Goal: Task Accomplishment & Management: Manage account settings

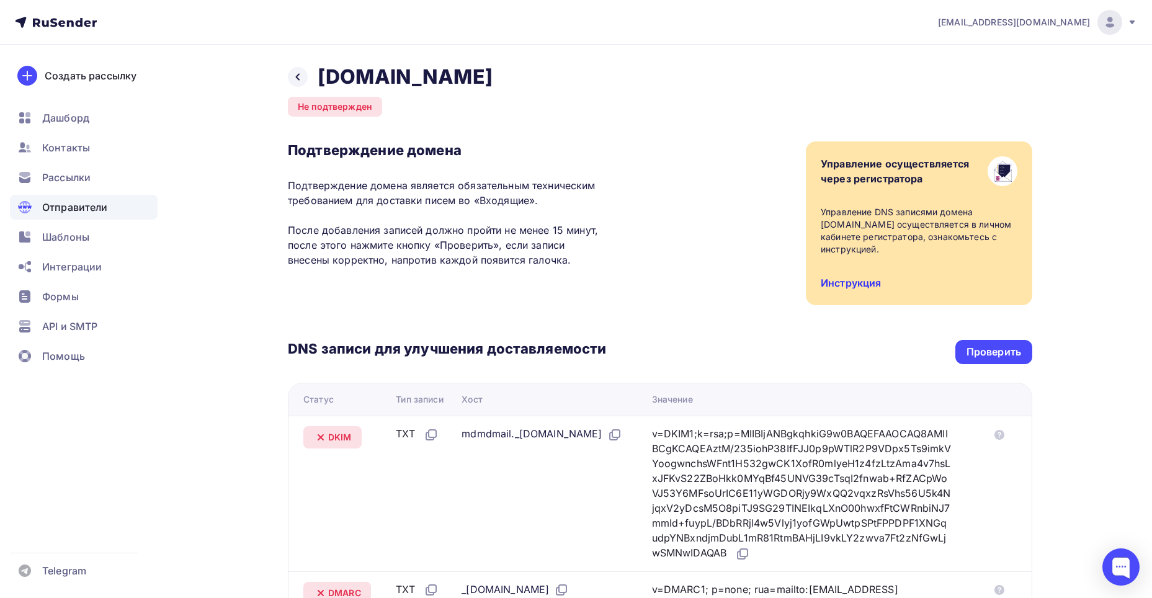
click at [865, 280] on link "Инструкция" at bounding box center [851, 283] width 60 height 12
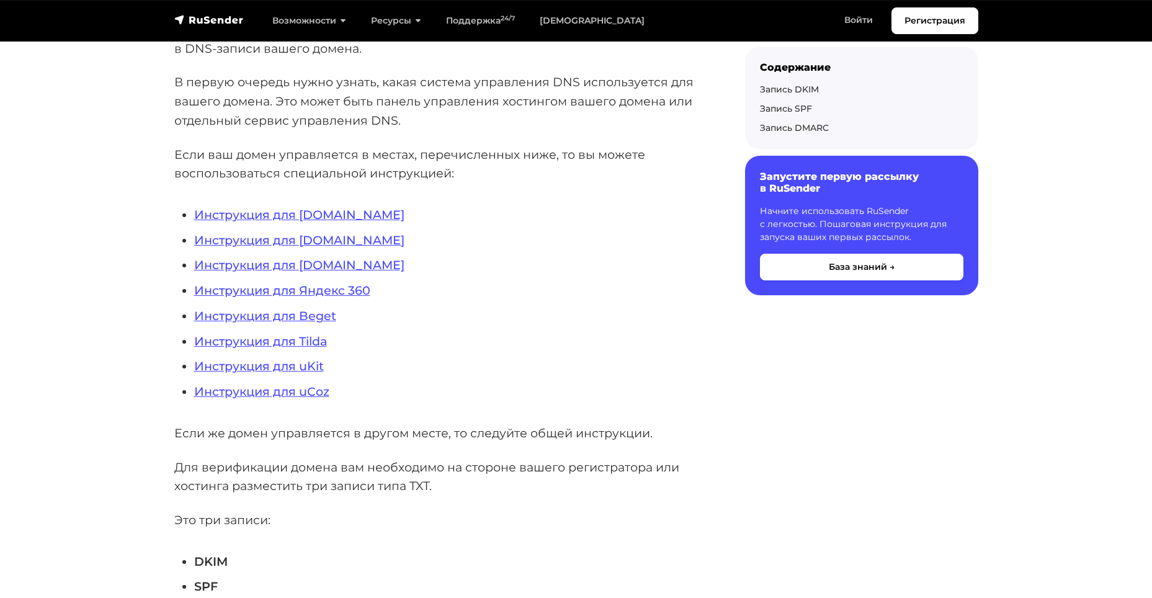
scroll to position [186, 0]
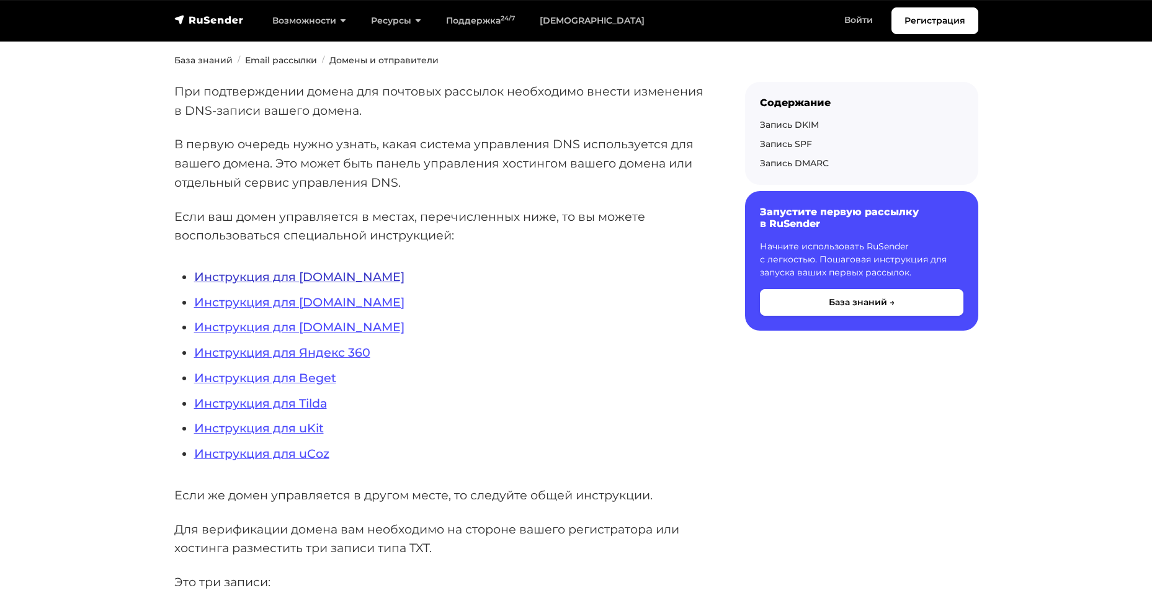
click at [296, 270] on link "Инструкция для REG.RU" at bounding box center [299, 276] width 210 height 15
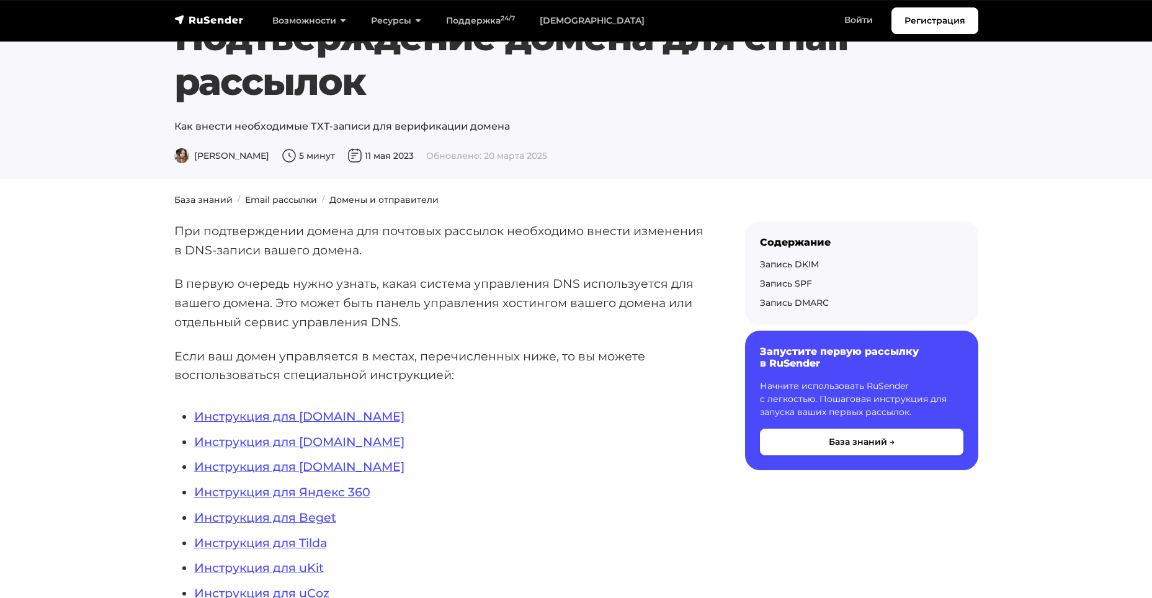
scroll to position [186, 0]
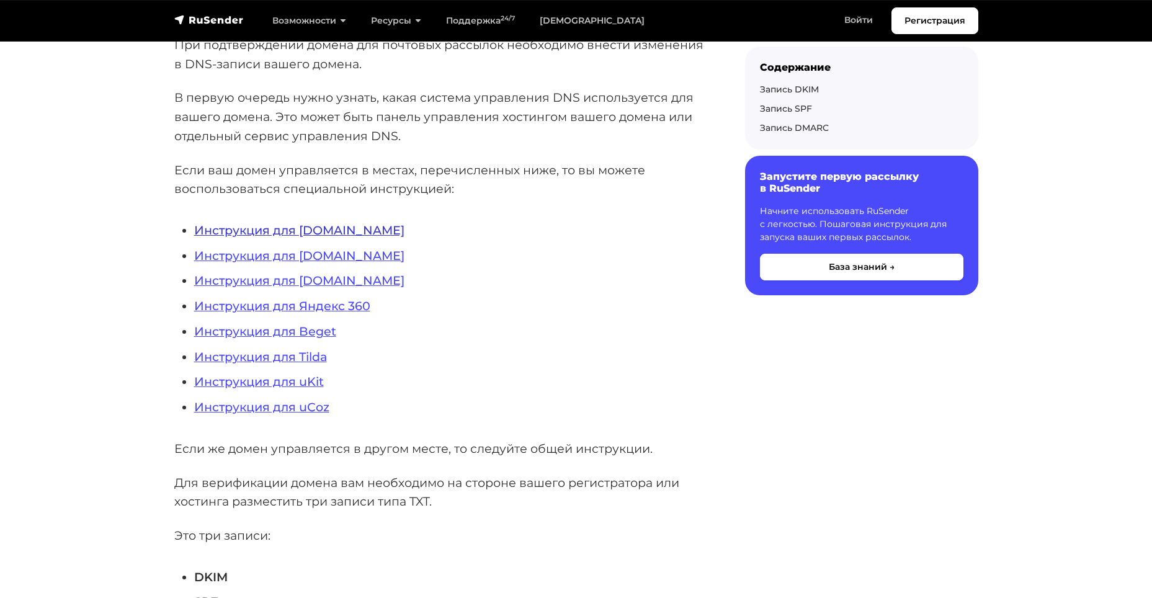
click at [336, 232] on link "Инструкция для REG.RU" at bounding box center [299, 230] width 210 height 15
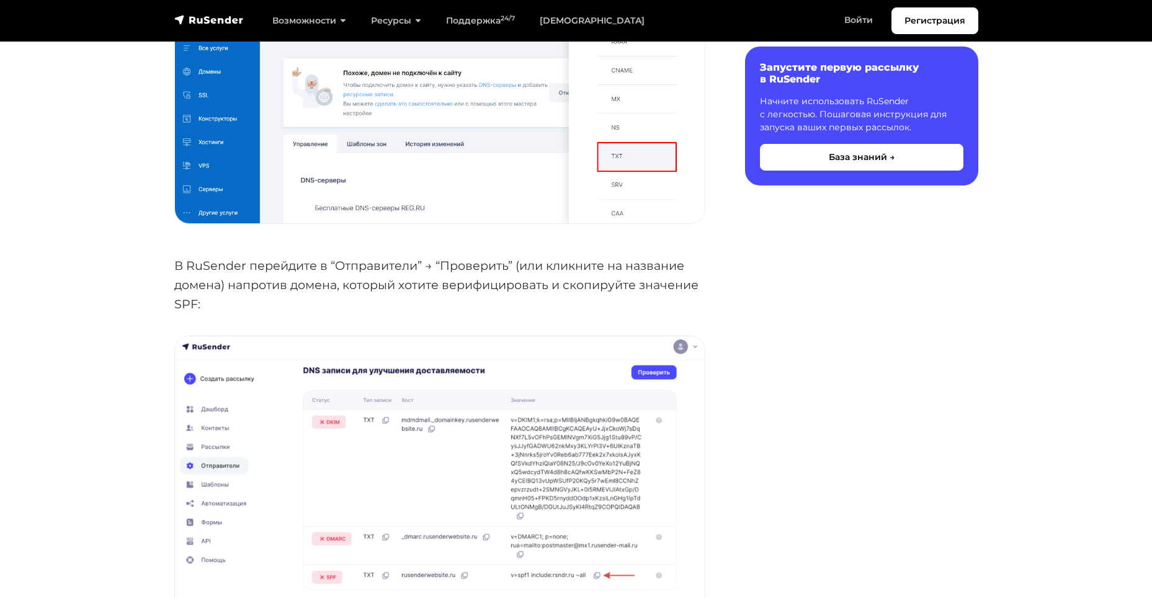
scroll to position [1861, 0]
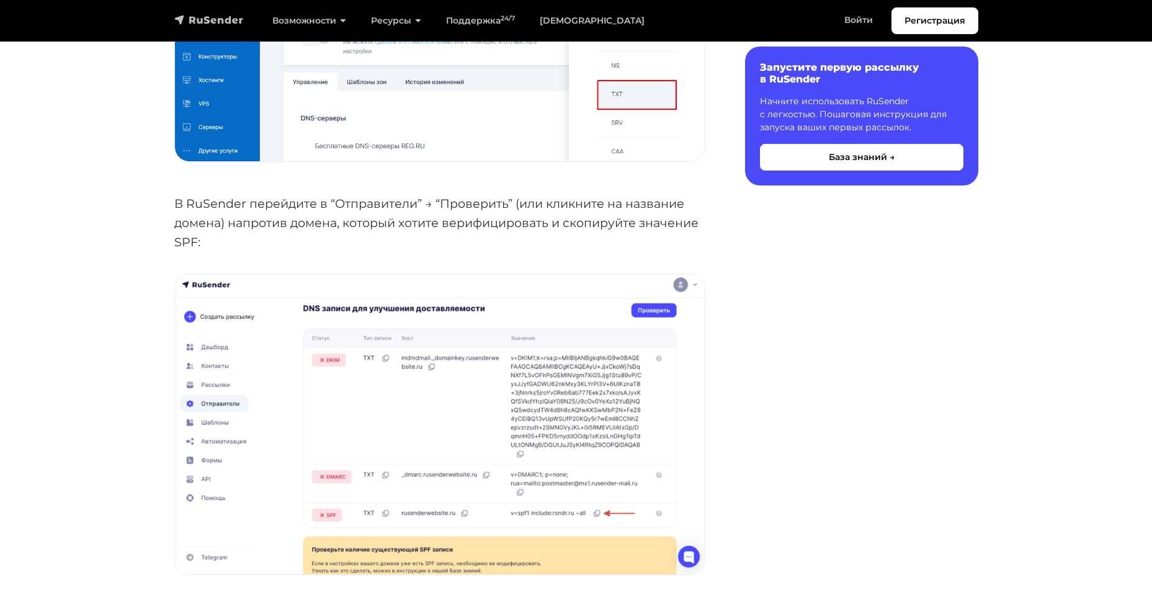
click at [227, 17] on img "navbar" at bounding box center [208, 20] width 69 height 12
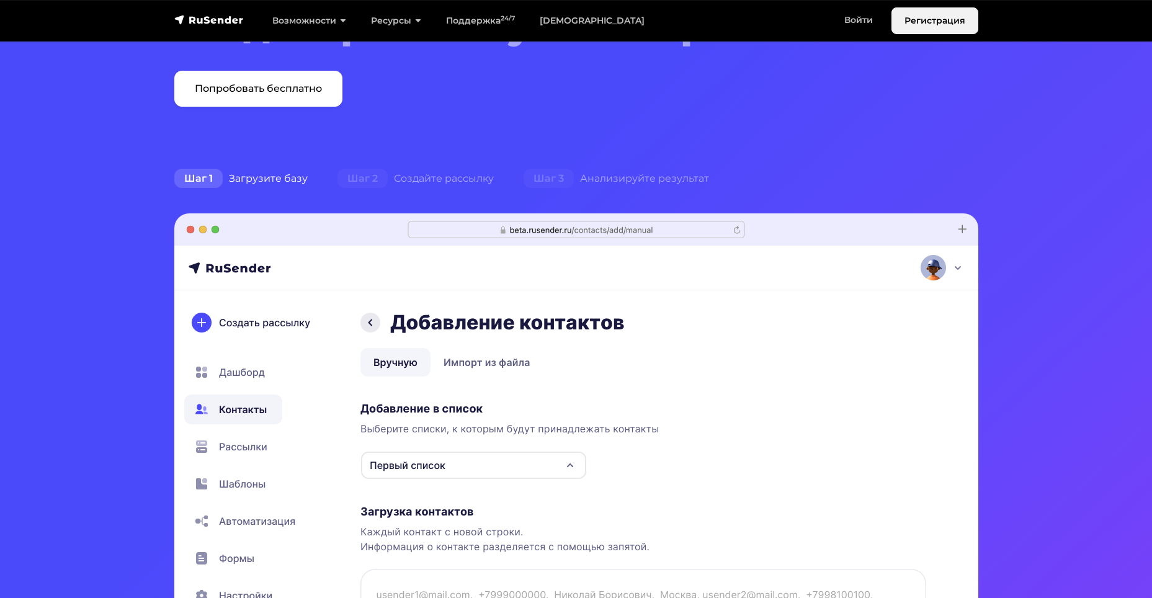
scroll to position [186, 0]
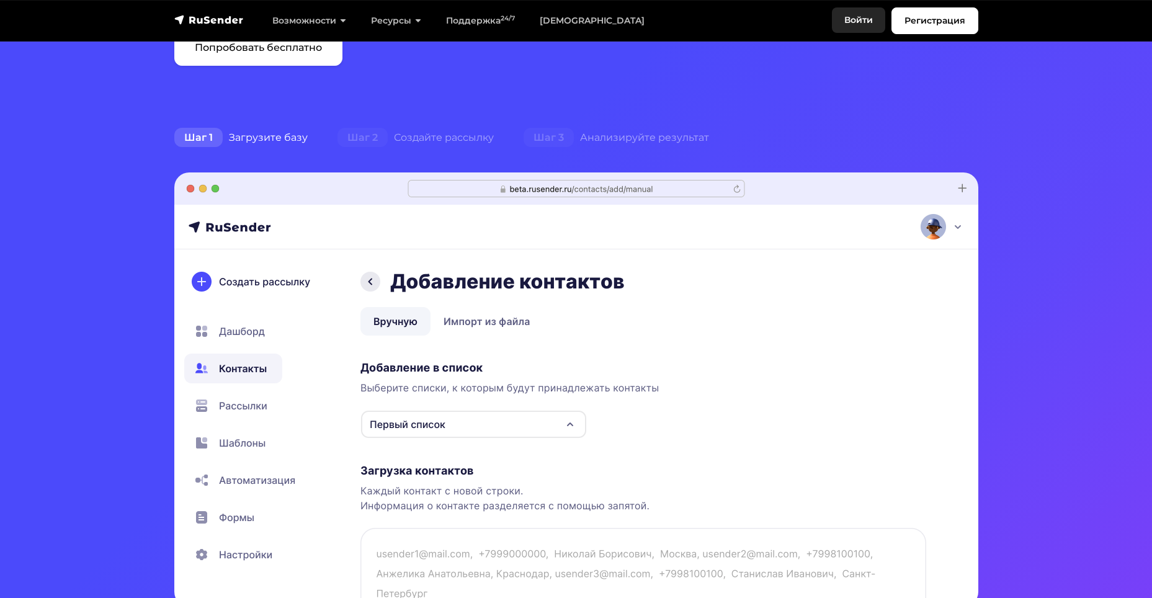
click at [867, 25] on link "Войти" at bounding box center [858, 19] width 53 height 25
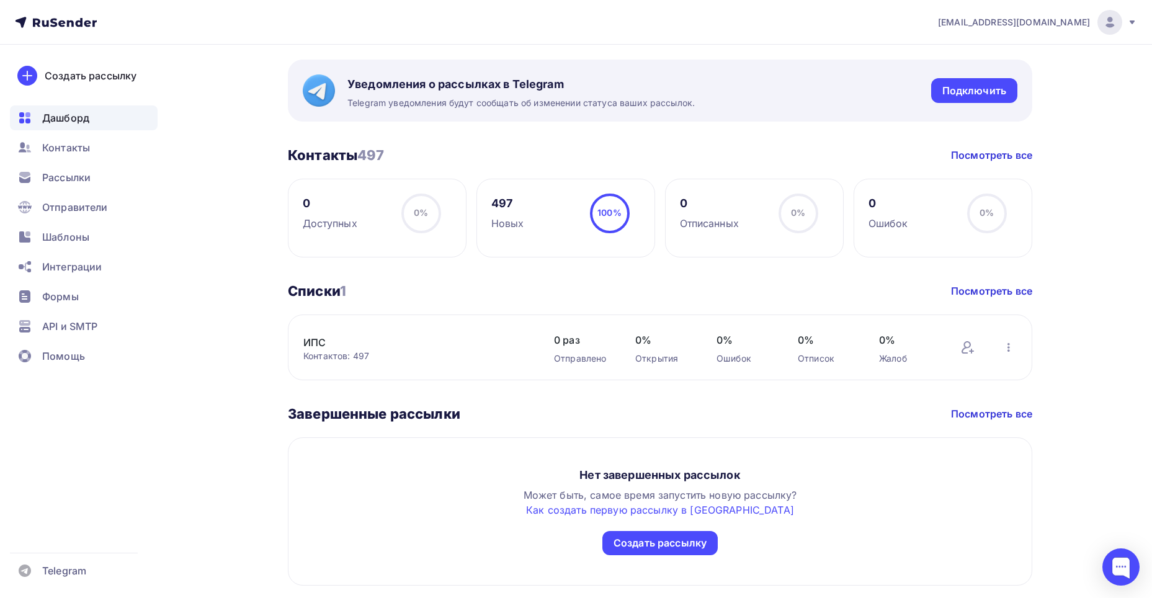
scroll to position [316, 0]
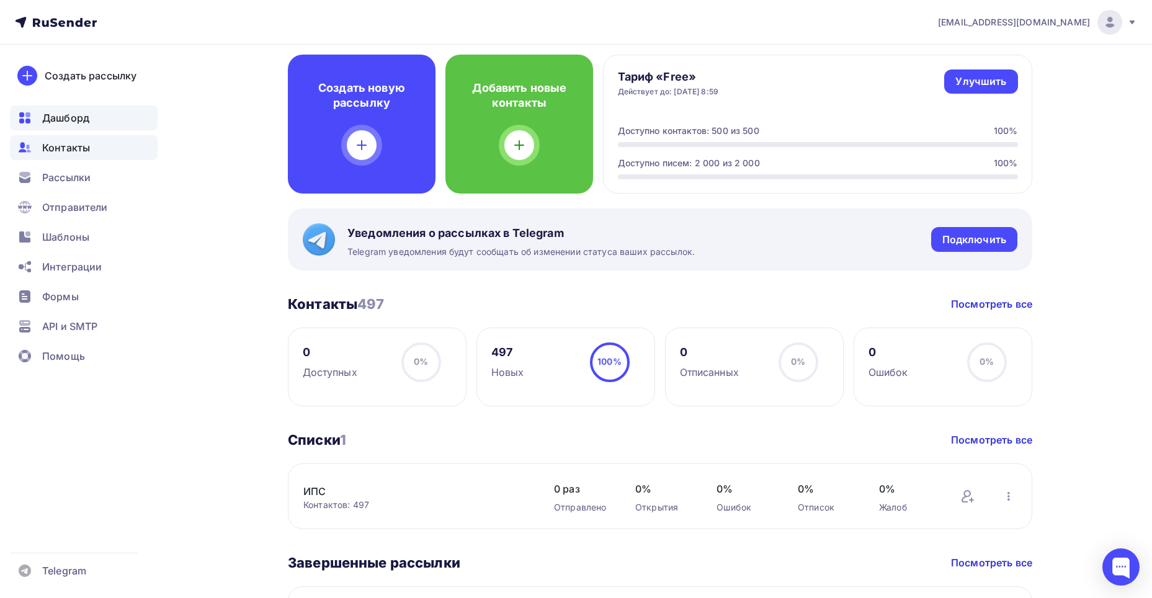
click at [68, 153] on span "Контакты" at bounding box center [66, 147] width 48 height 15
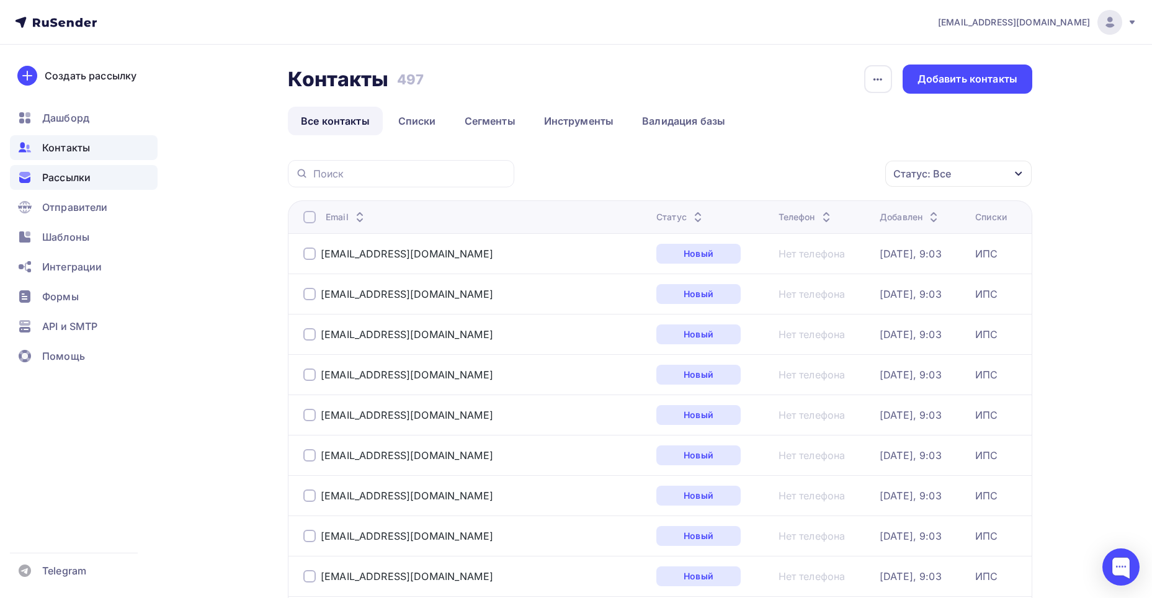
click at [69, 183] on span "Рассылки" at bounding box center [66, 177] width 48 height 15
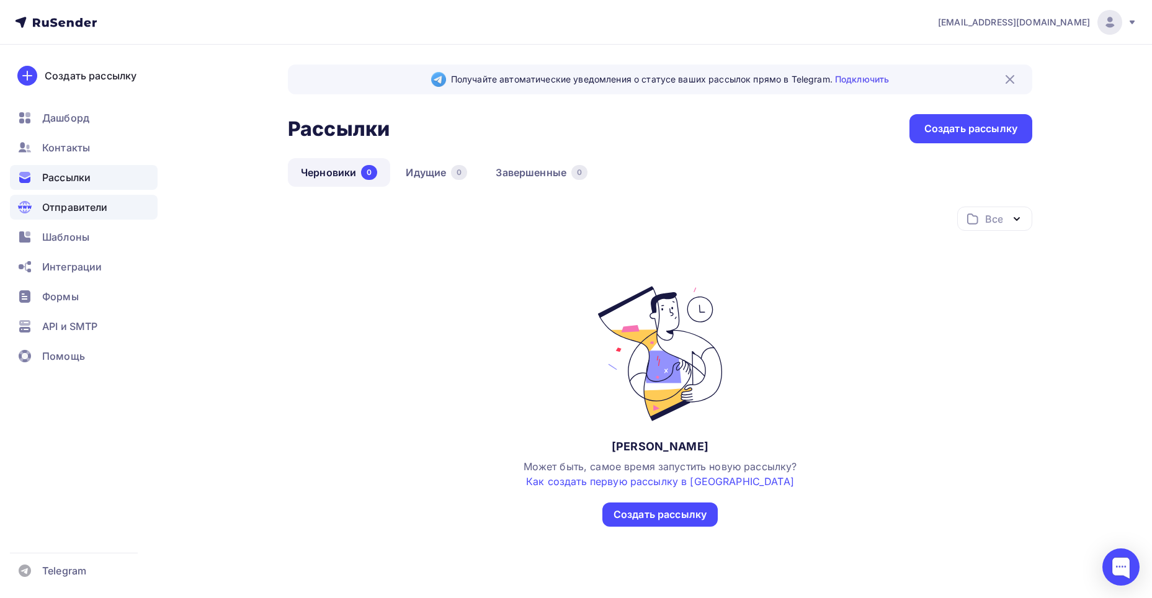
click at [88, 200] on span "Отправители" at bounding box center [75, 207] width 66 height 15
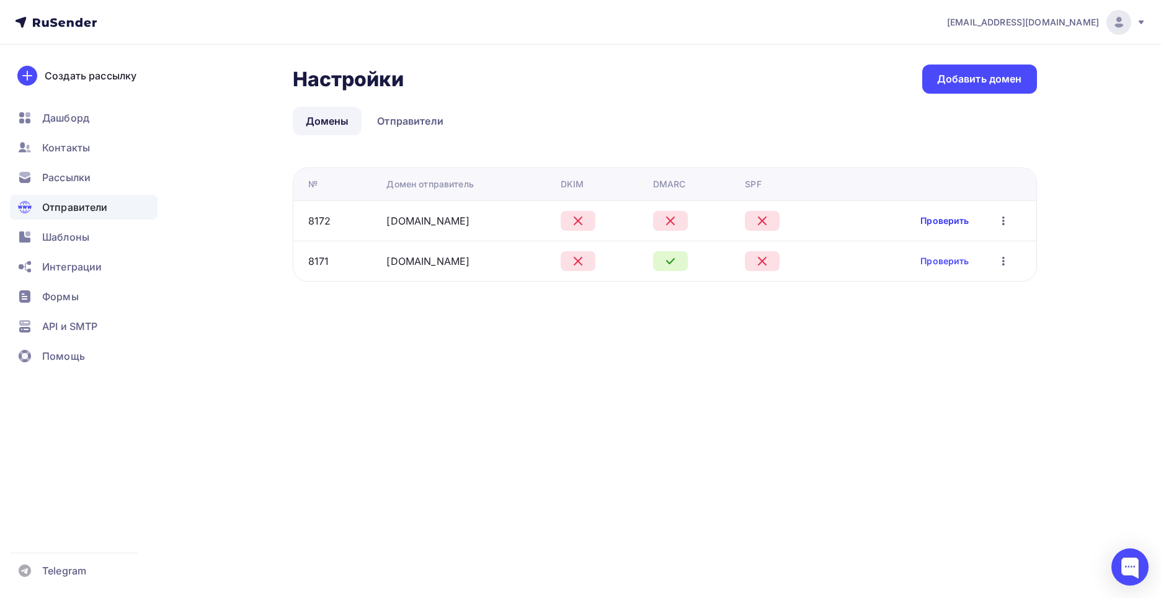
click at [953, 215] on link "Проверить" at bounding box center [944, 221] width 48 height 12
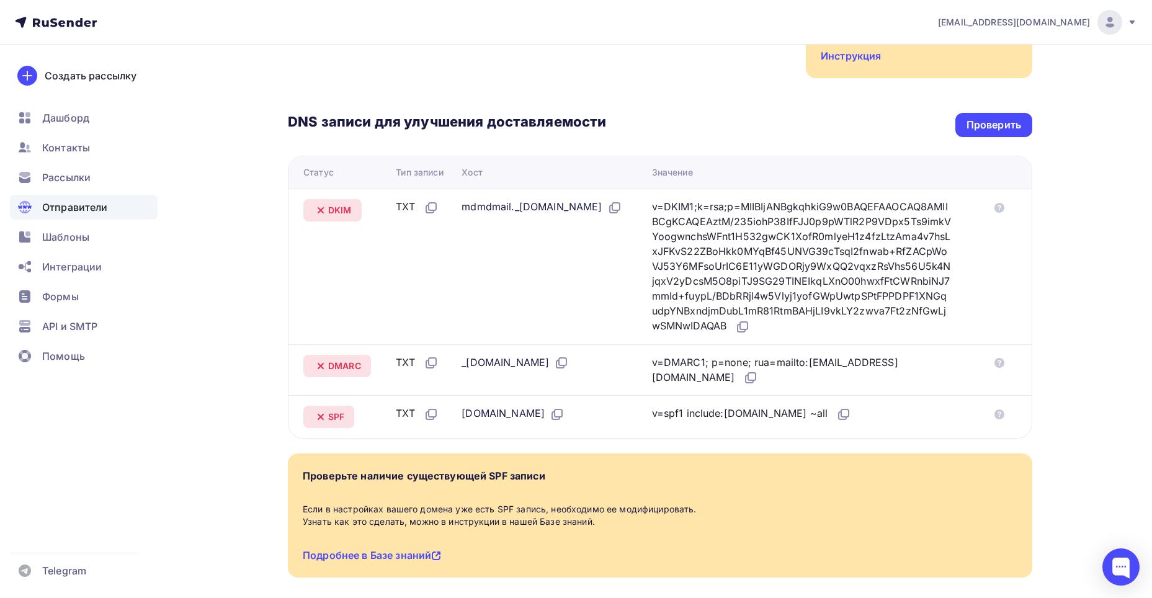
scroll to position [248, 0]
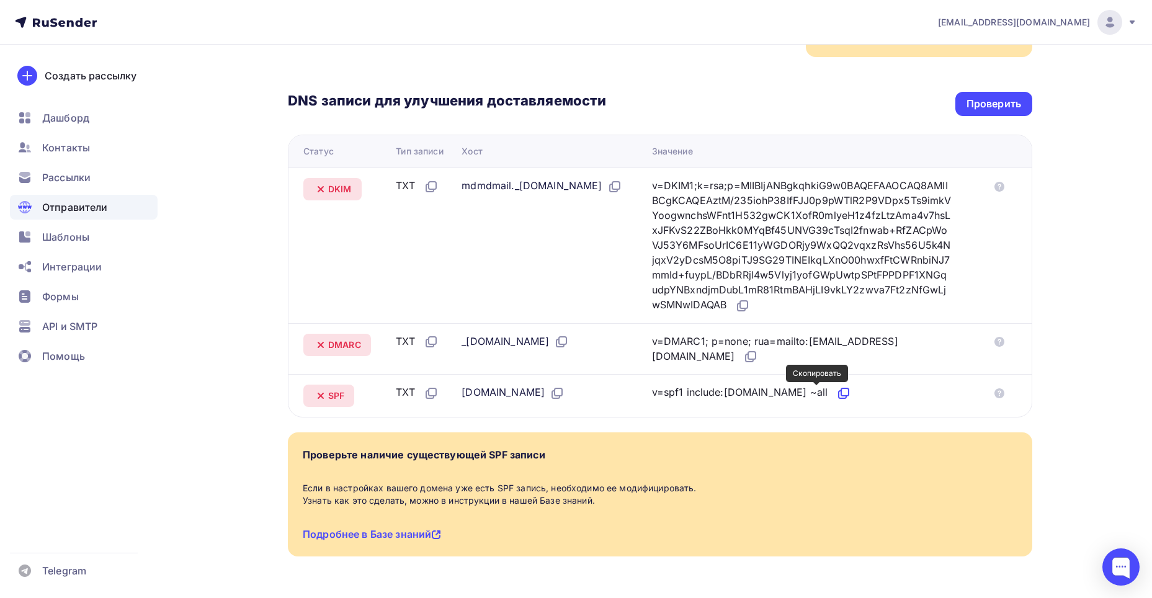
click at [841, 390] on icon at bounding box center [844, 391] width 7 height 7
click at [748, 352] on icon at bounding box center [751, 355] width 7 height 7
click at [981, 105] on div "Проверить" at bounding box center [993, 104] width 55 height 14
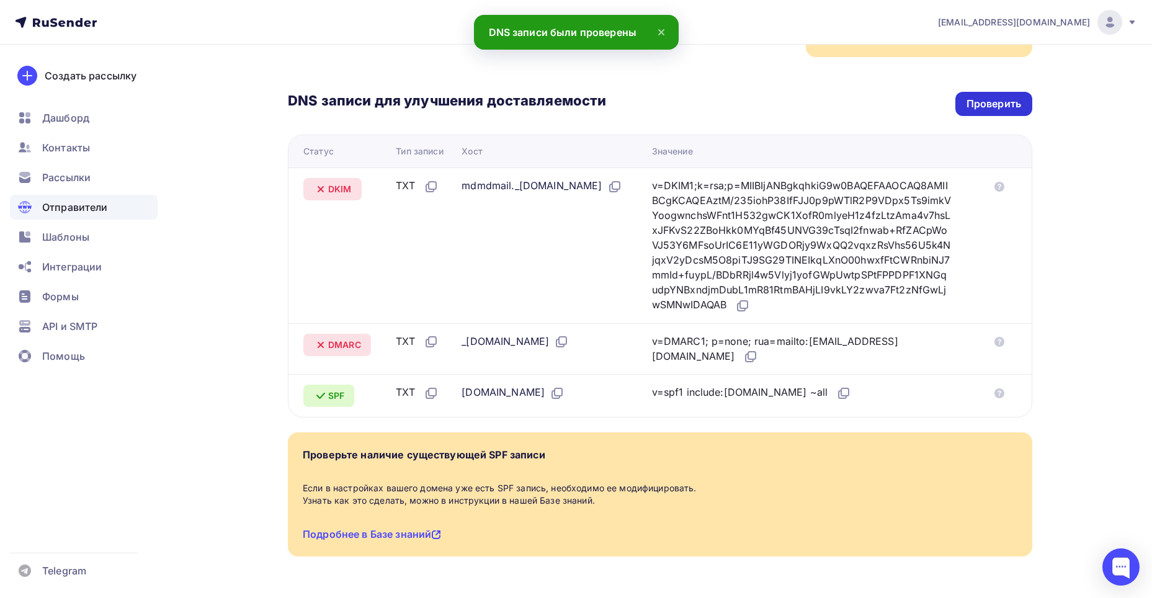
click at [981, 105] on div "Проверить" at bounding box center [993, 104] width 55 height 14
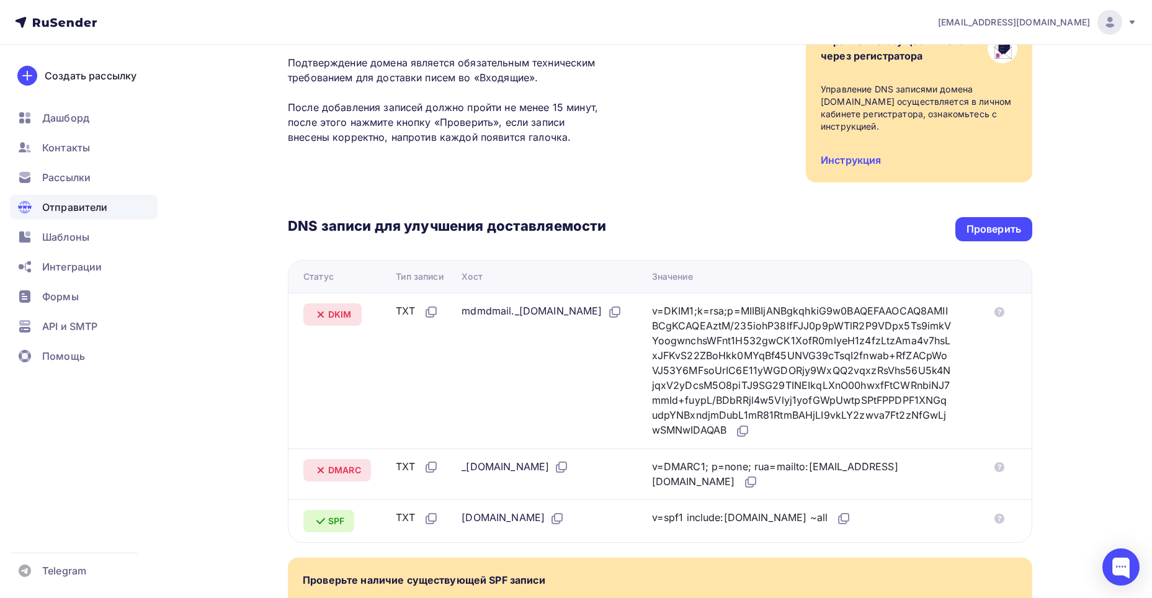
scroll to position [124, 0]
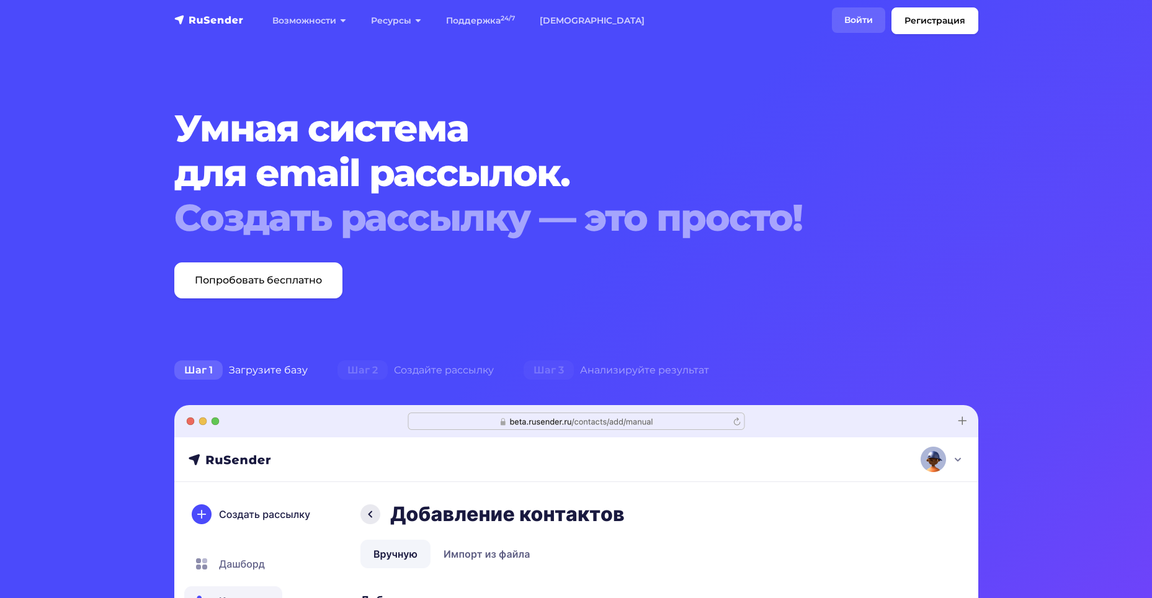
click at [858, 15] on link "Войти" at bounding box center [858, 19] width 53 height 25
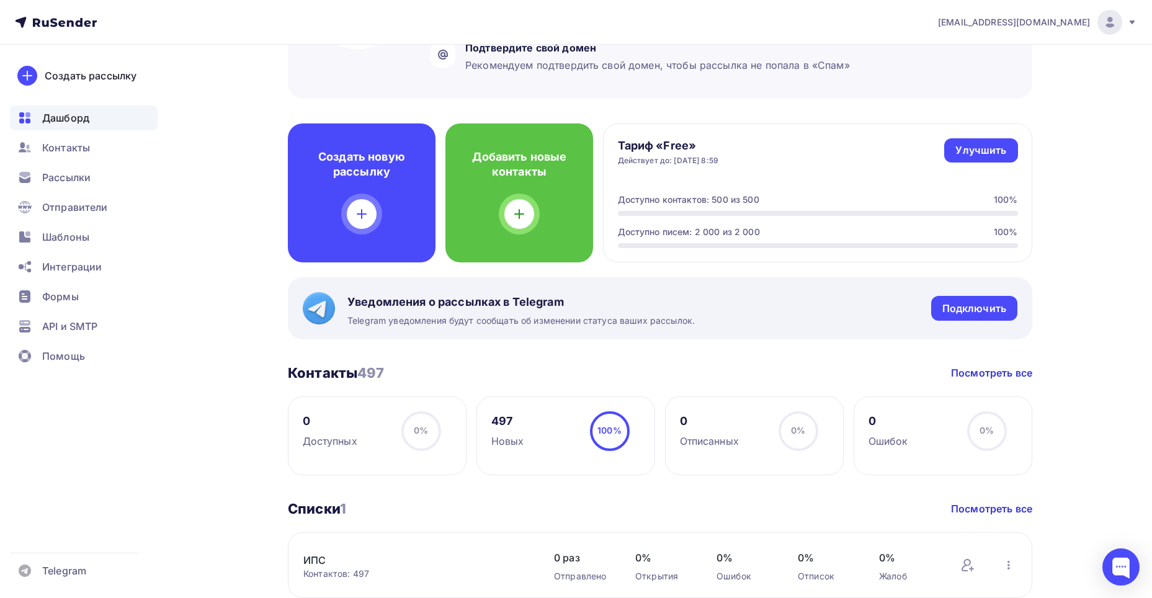
scroll to position [62, 0]
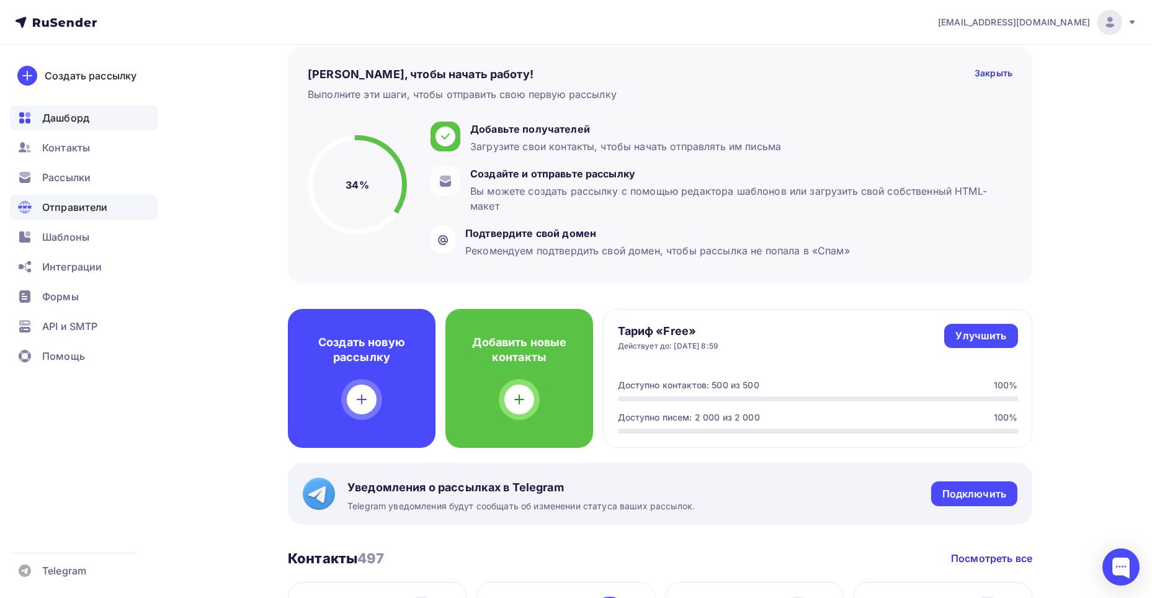
click at [84, 211] on span "Отправители" at bounding box center [75, 207] width 66 height 15
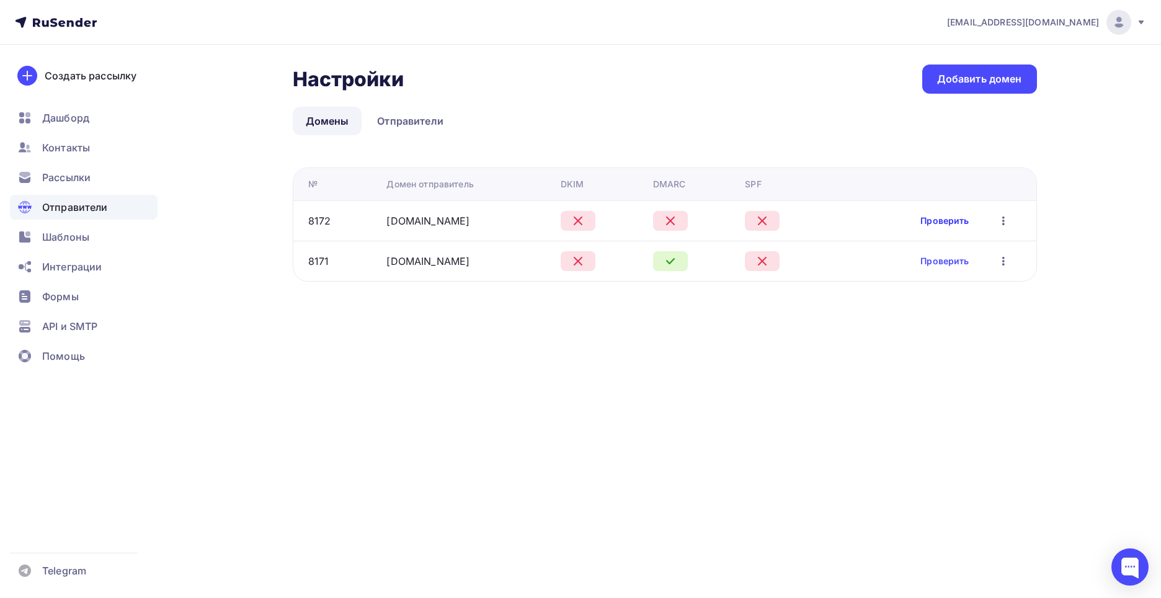
click at [922, 216] on link "Проверить" at bounding box center [944, 221] width 48 height 12
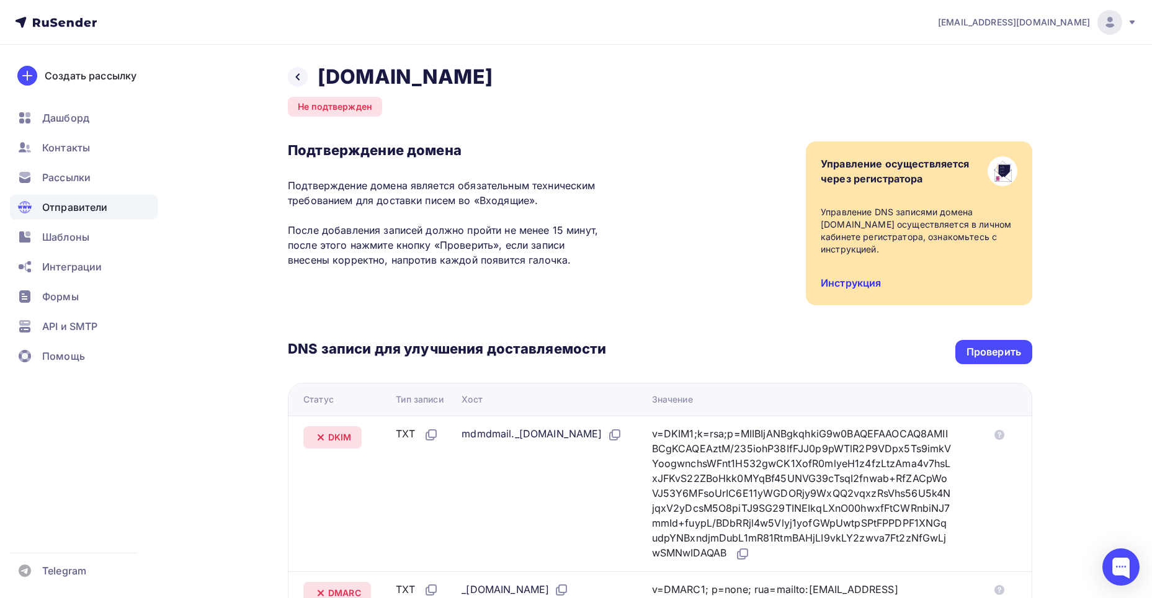
click at [873, 280] on link "Инструкция" at bounding box center [851, 283] width 60 height 12
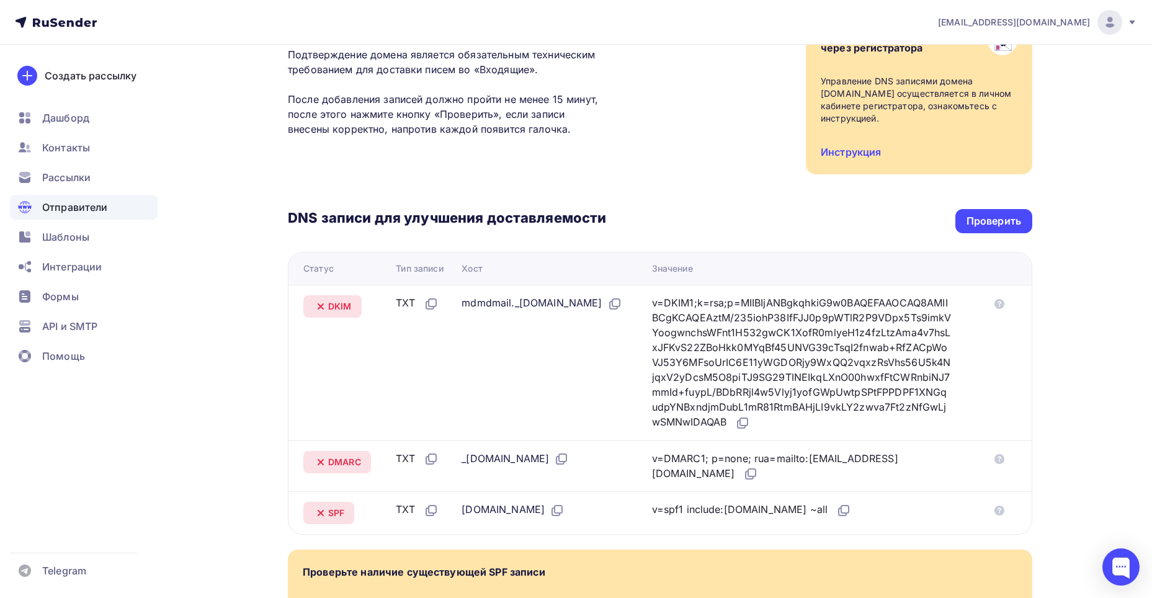
scroll to position [186, 0]
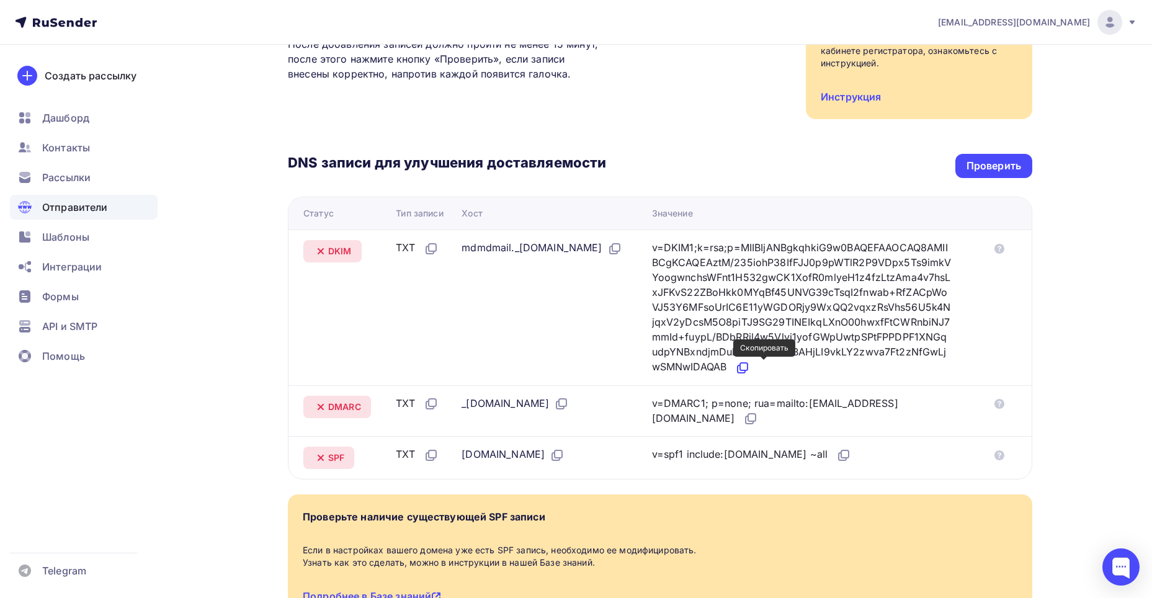
click at [747, 370] on icon at bounding box center [743, 366] width 7 height 7
click at [990, 166] on div "Проверить" at bounding box center [993, 166] width 55 height 14
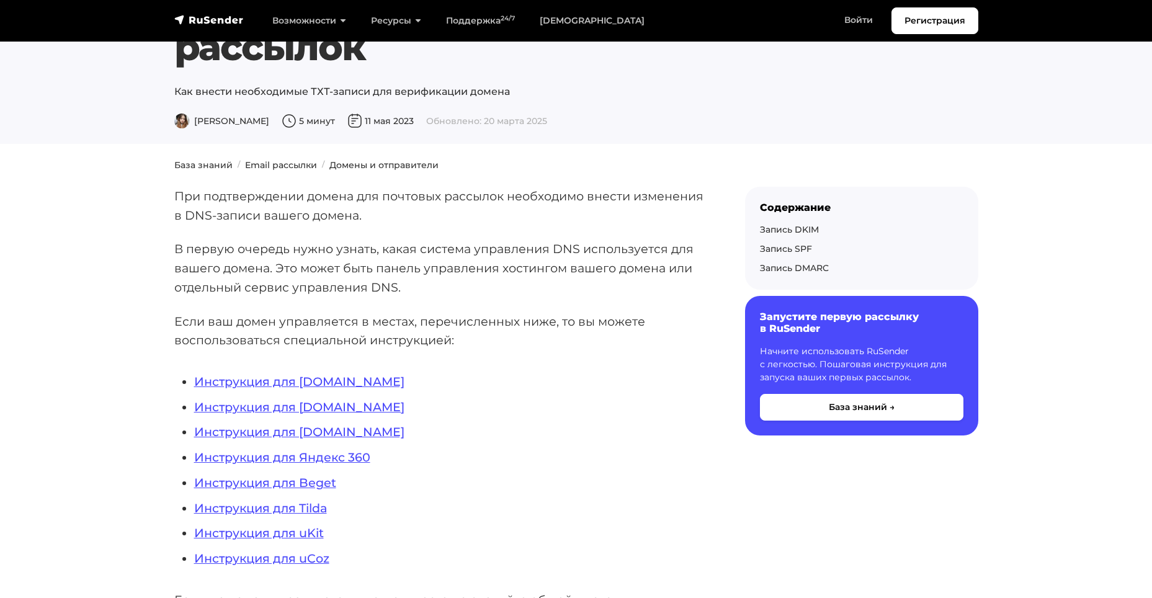
scroll to position [186, 0]
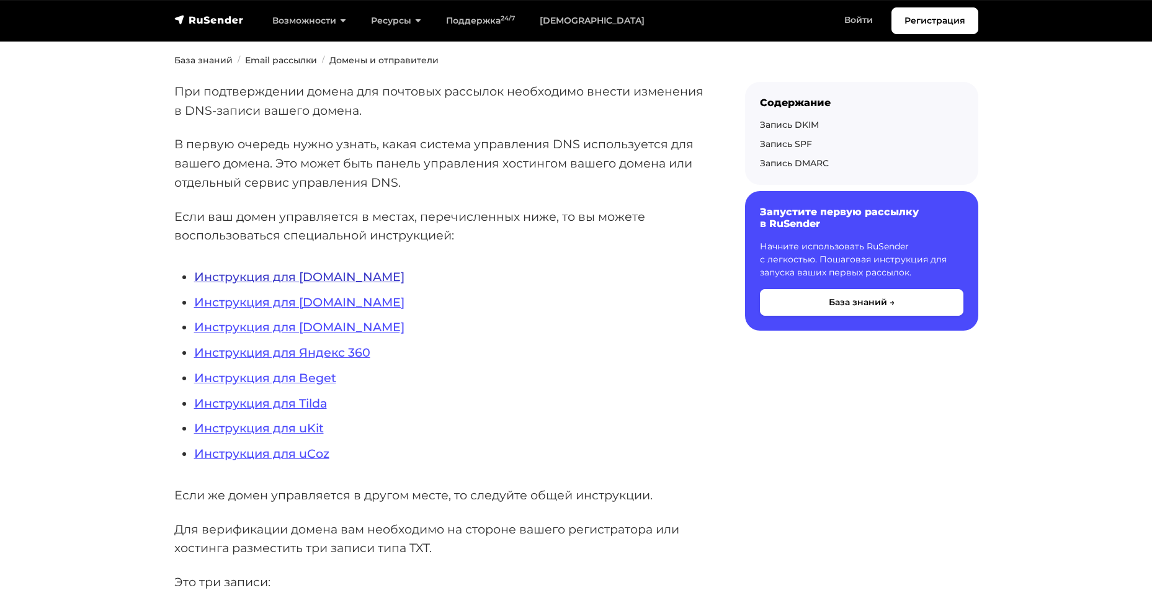
click at [319, 274] on link "Инструкция для [DOMAIN_NAME]" at bounding box center [299, 276] width 210 height 15
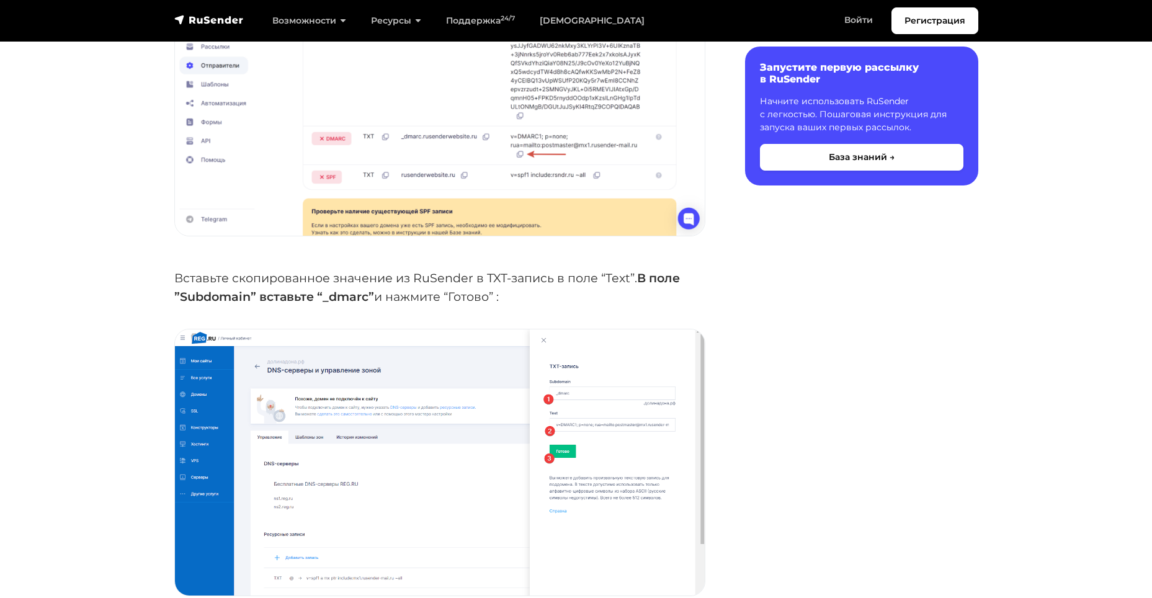
scroll to position [3163, 0]
drag, startPoint x: 367, startPoint y: 273, endPoint x: 324, endPoint y: 278, distance: 42.5
click at [324, 278] on p "Вставьте скопированное значение из RuSender в TXT-запись в поле “Text”. В поле …" at bounding box center [439, 287] width 531 height 38
copy strong "_dmarc"
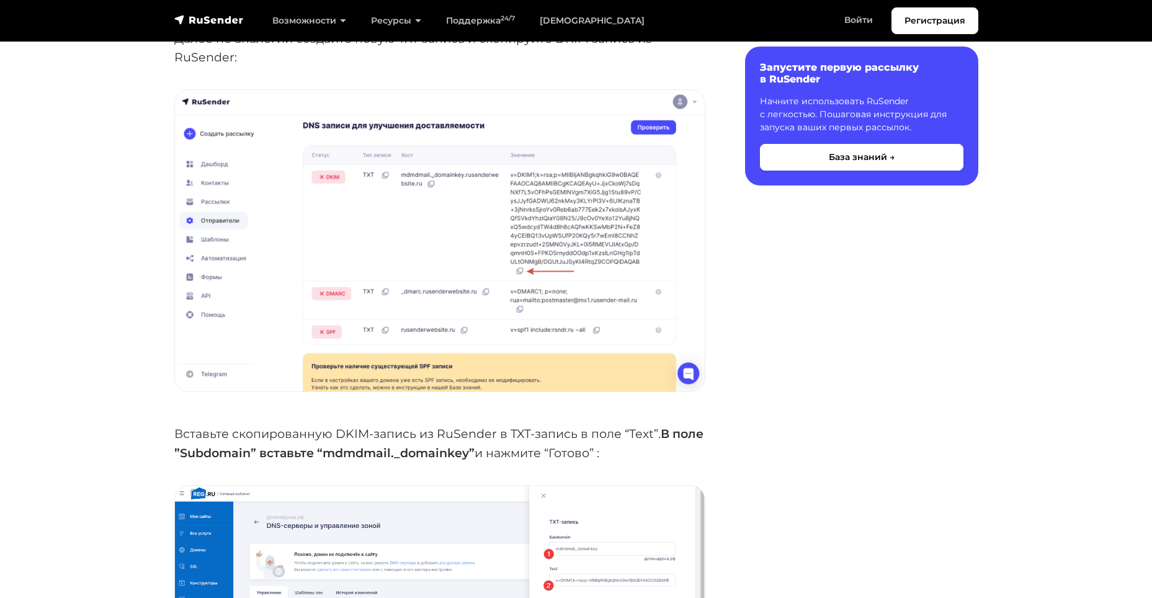
scroll to position [3783, 0]
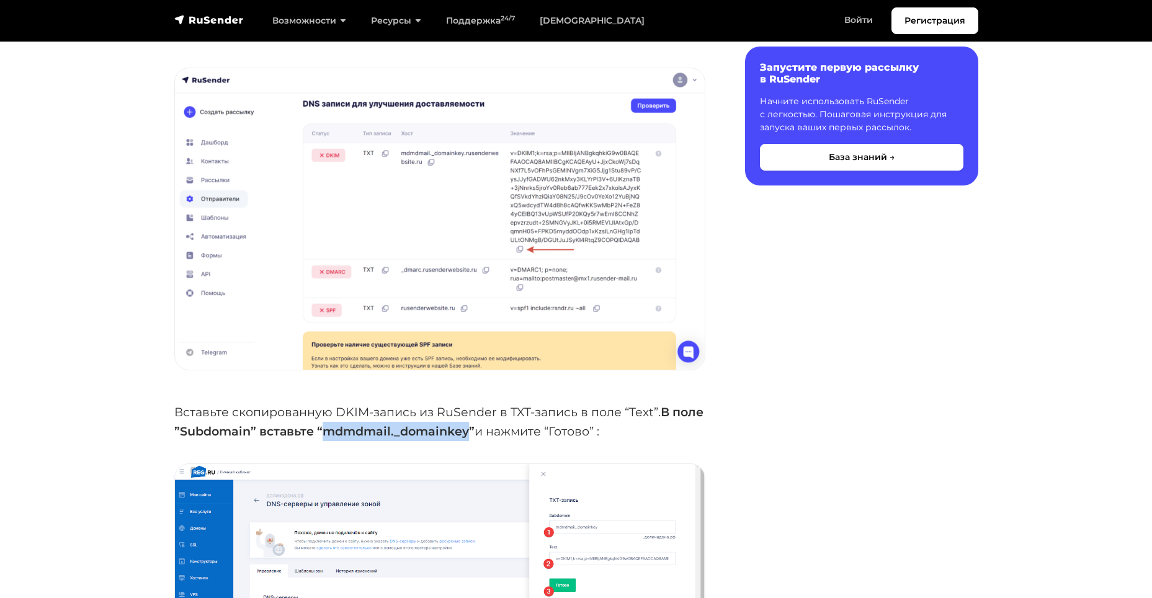
drag, startPoint x: 501, startPoint y: 406, endPoint x: 358, endPoint y: 405, distance: 142.7
click at [358, 405] on strong "В поле ”Subdomain” вставьте “mdmdmail._domainkey”" at bounding box center [438, 421] width 529 height 34
copy strong "mdmdmail._domainkey"
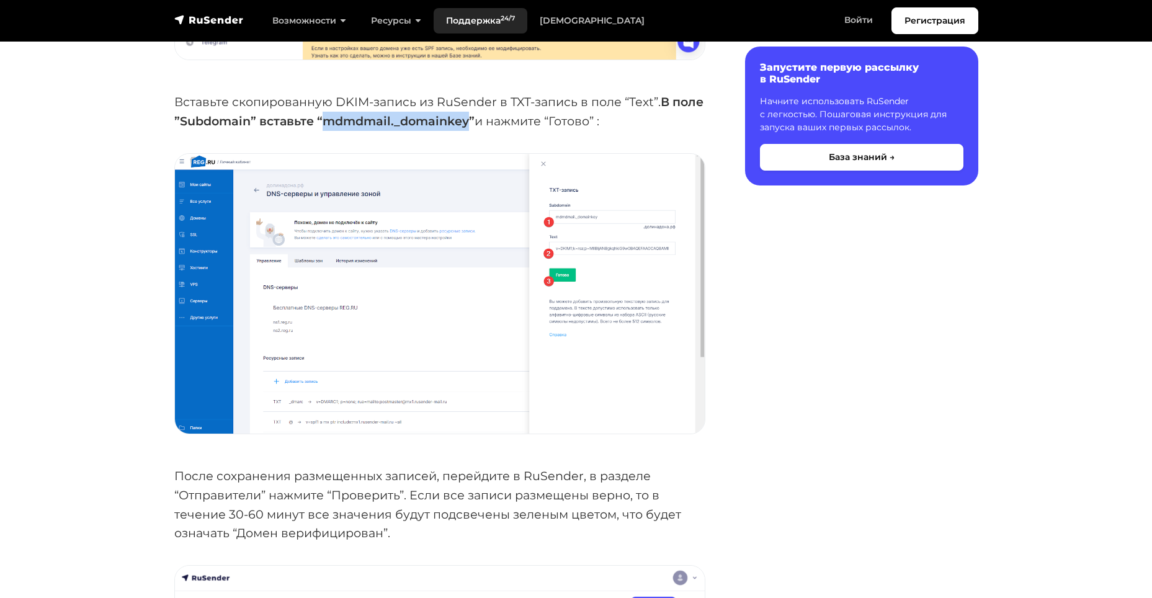
scroll to position [0, 0]
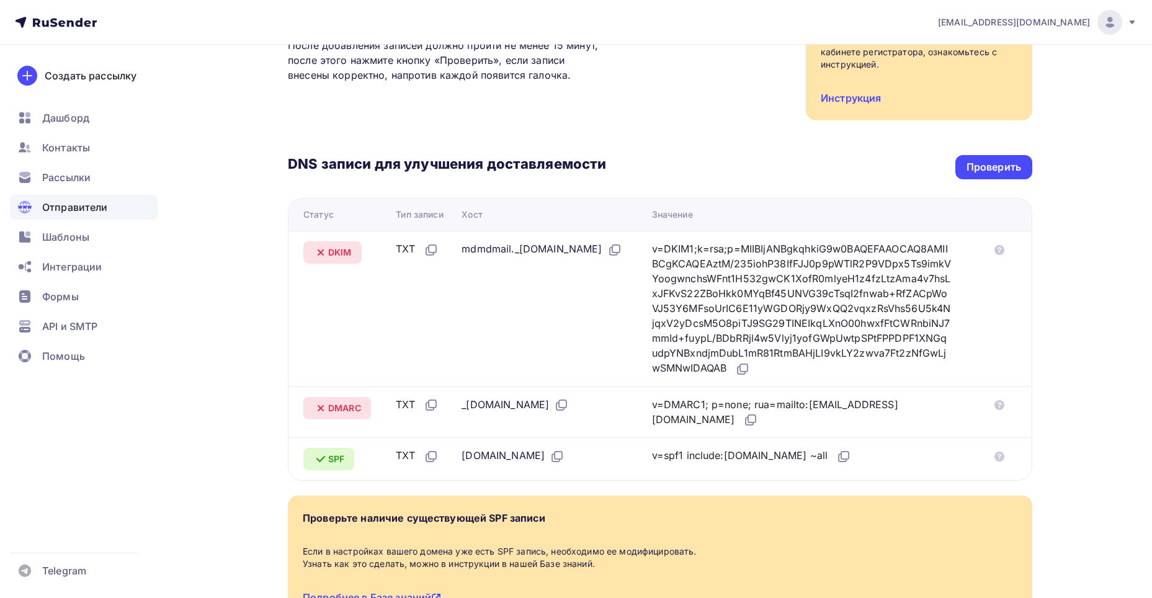
scroll to position [186, 0]
click at [983, 159] on div "Проверить" at bounding box center [993, 166] width 55 height 14
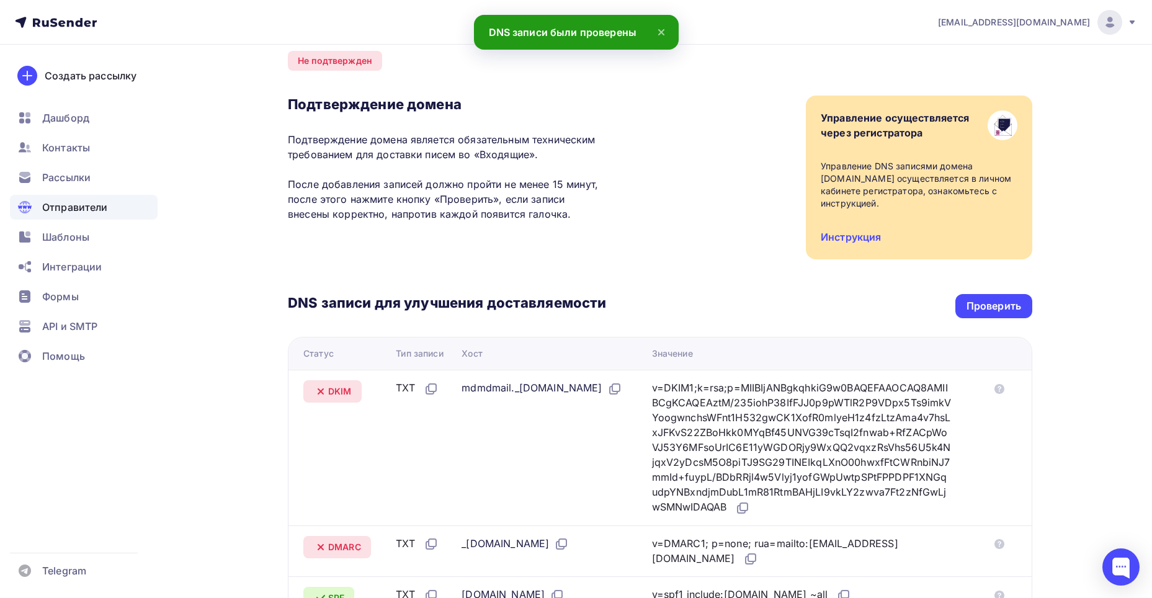
scroll to position [38, 0]
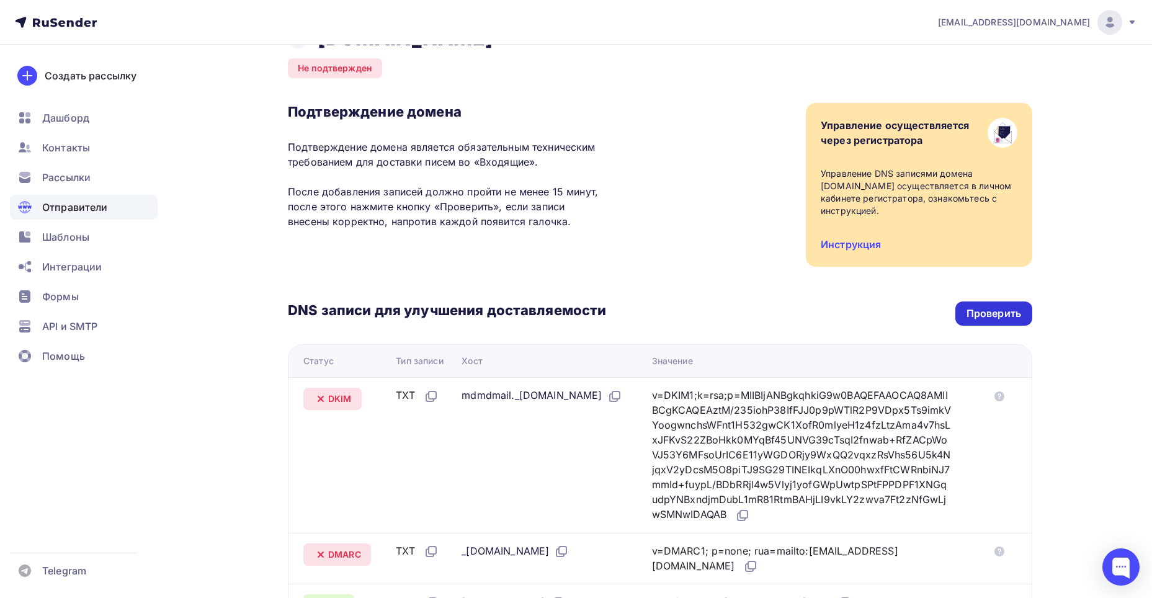
click at [1007, 310] on div "Проверить" at bounding box center [993, 313] width 55 height 14
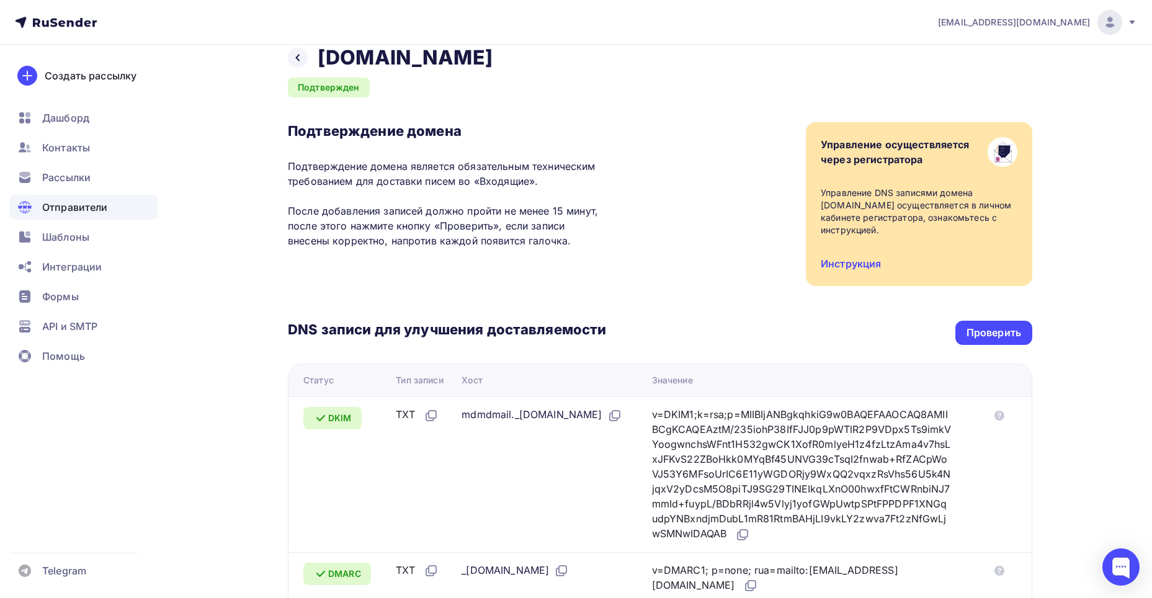
scroll to position [0, 0]
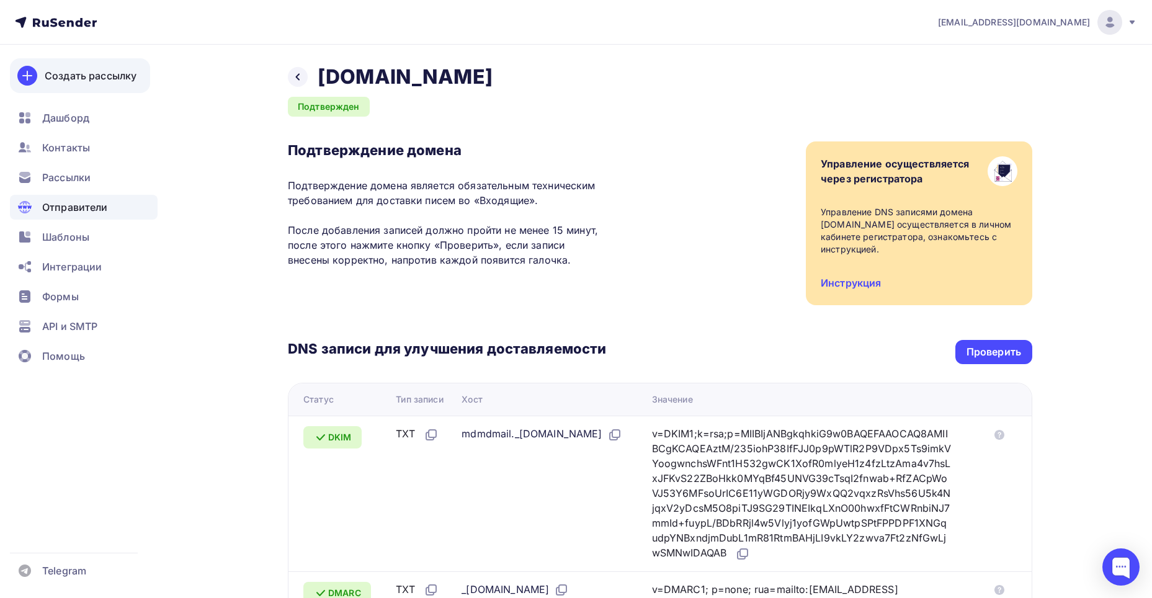
click at [72, 78] on div "Создать рассылку" at bounding box center [91, 75] width 92 height 15
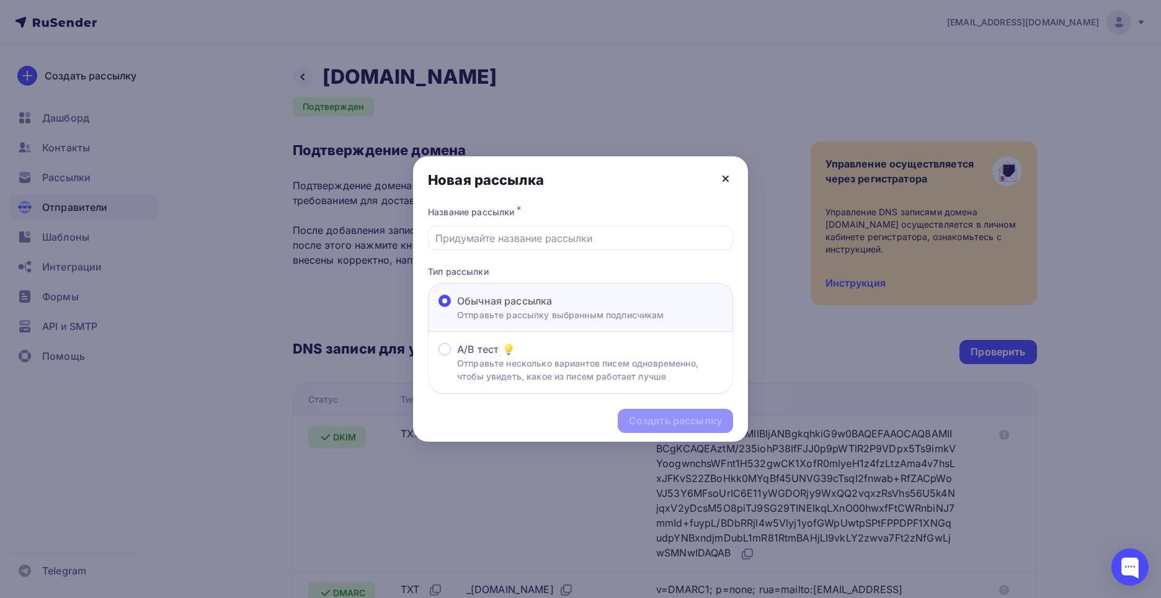
click at [728, 181] on icon at bounding box center [725, 178] width 5 height 5
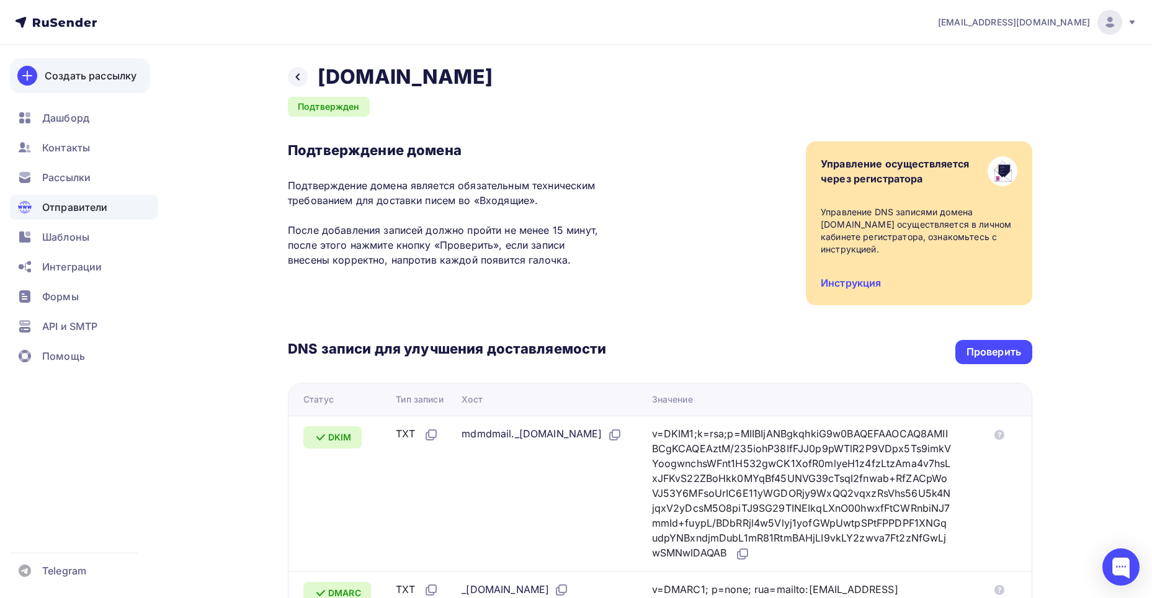
click at [92, 71] on div "Создать рассылку" at bounding box center [91, 75] width 92 height 15
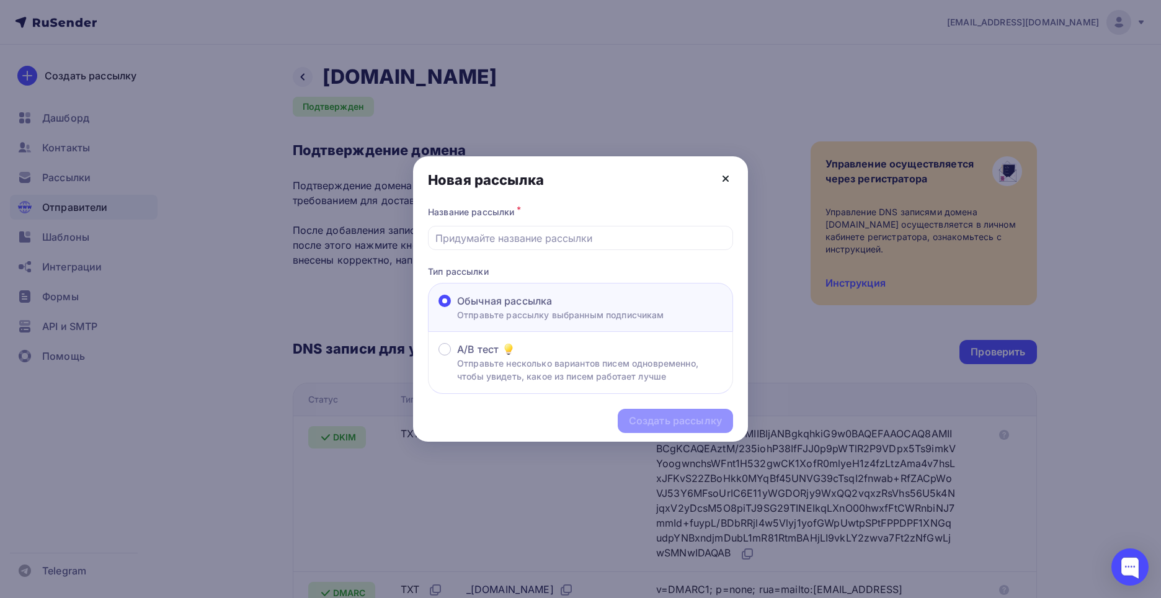
click at [720, 176] on icon at bounding box center [725, 178] width 15 height 15
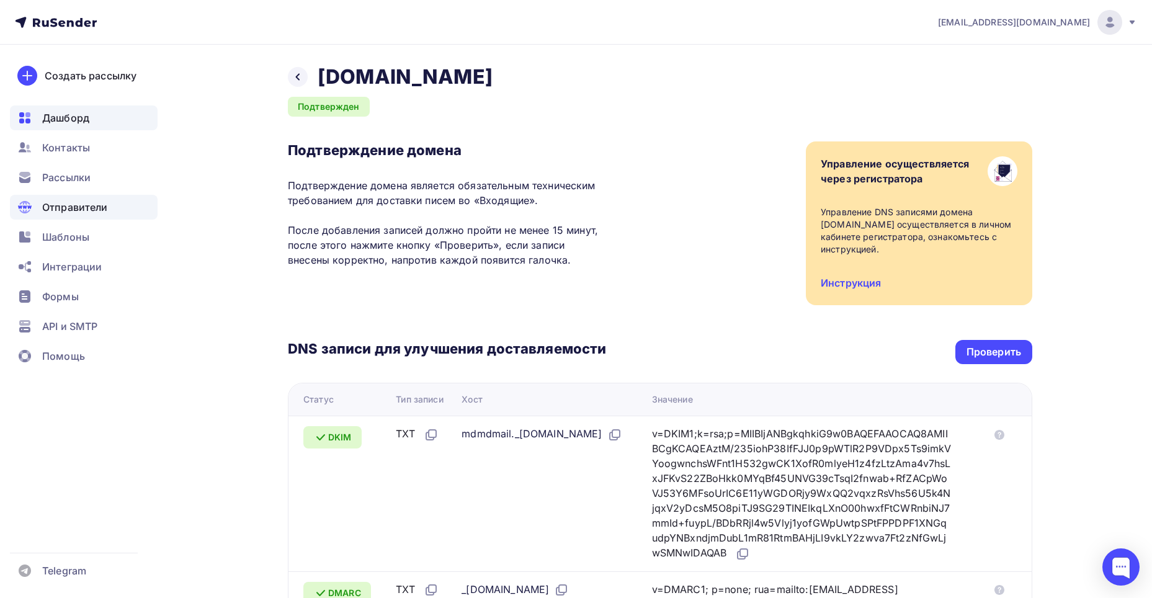
click at [63, 117] on span "Дашборд" at bounding box center [65, 117] width 47 height 15
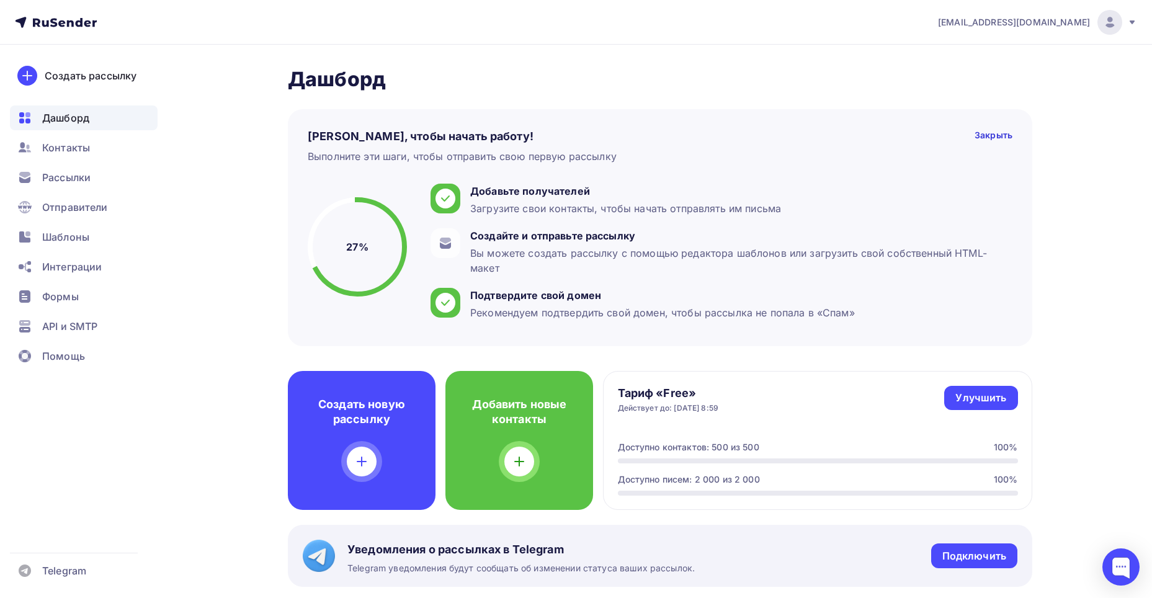
click at [74, 162] on ul "Дашборд Контакты Рассылки Отправители Шаблоны Интеграции Формы API и SMTP Помощь" at bounding box center [84, 240] width 148 height 270
click at [74, 176] on span "Рассылки" at bounding box center [66, 177] width 48 height 15
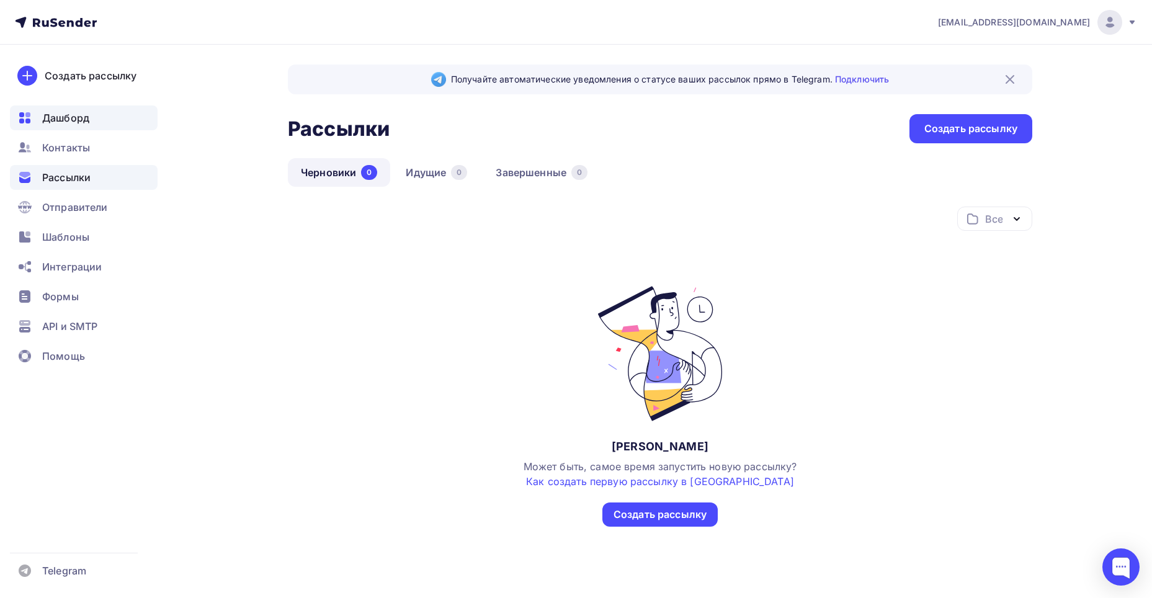
click at [69, 107] on div "Дашборд" at bounding box center [84, 117] width 148 height 25
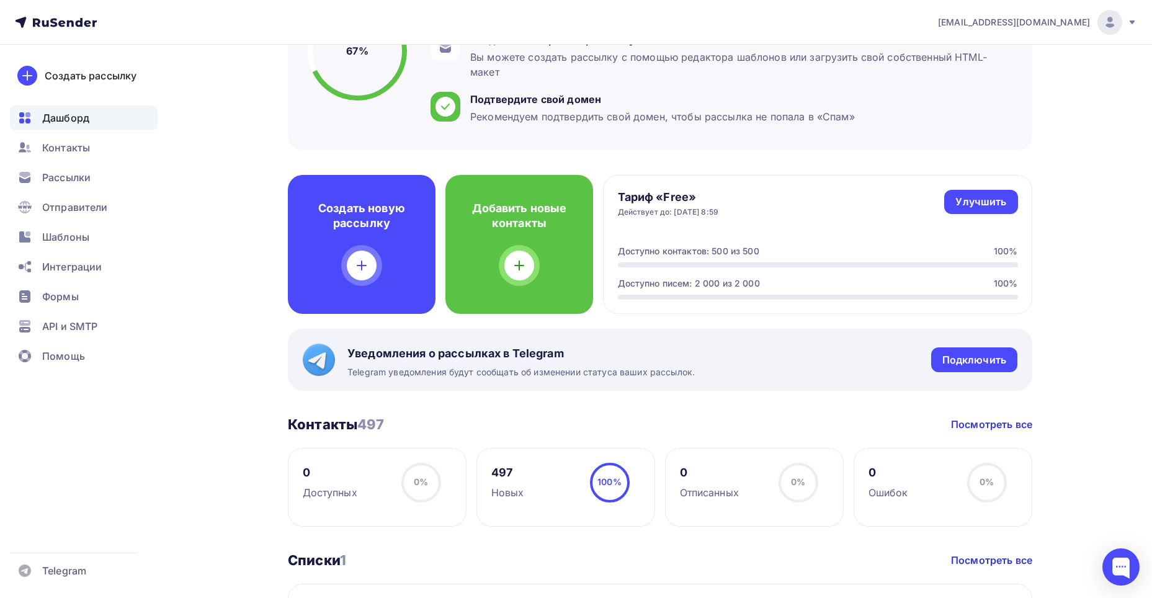
scroll to position [62, 0]
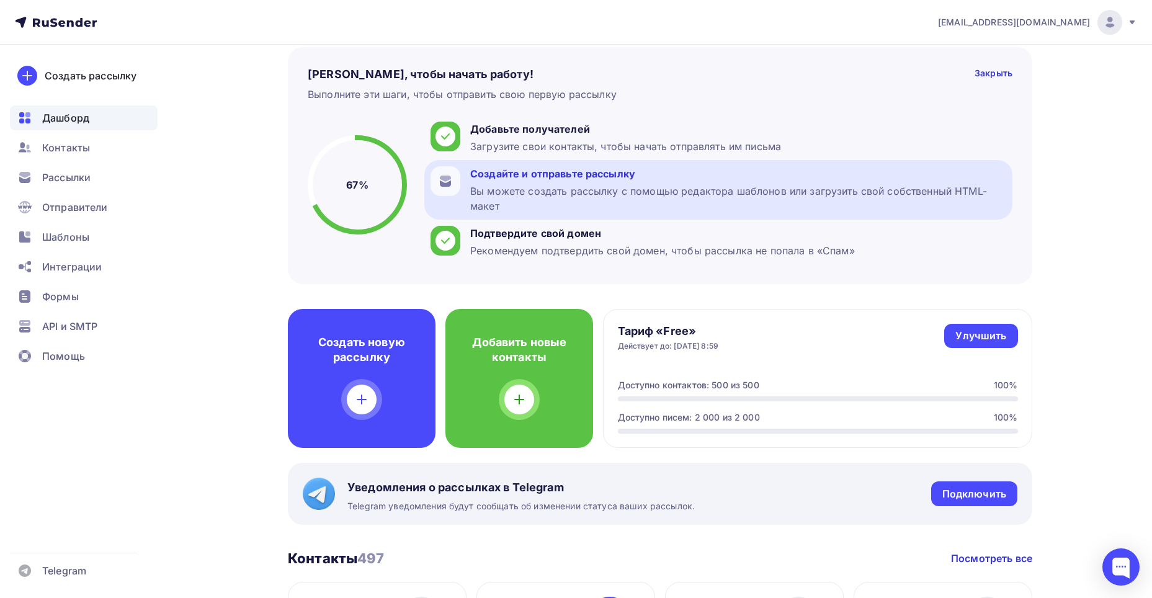
click at [496, 199] on div "Вы можете создать рассылку с помощью редактора шаблонов или загрузить свой собс…" at bounding box center [738, 199] width 536 height 30
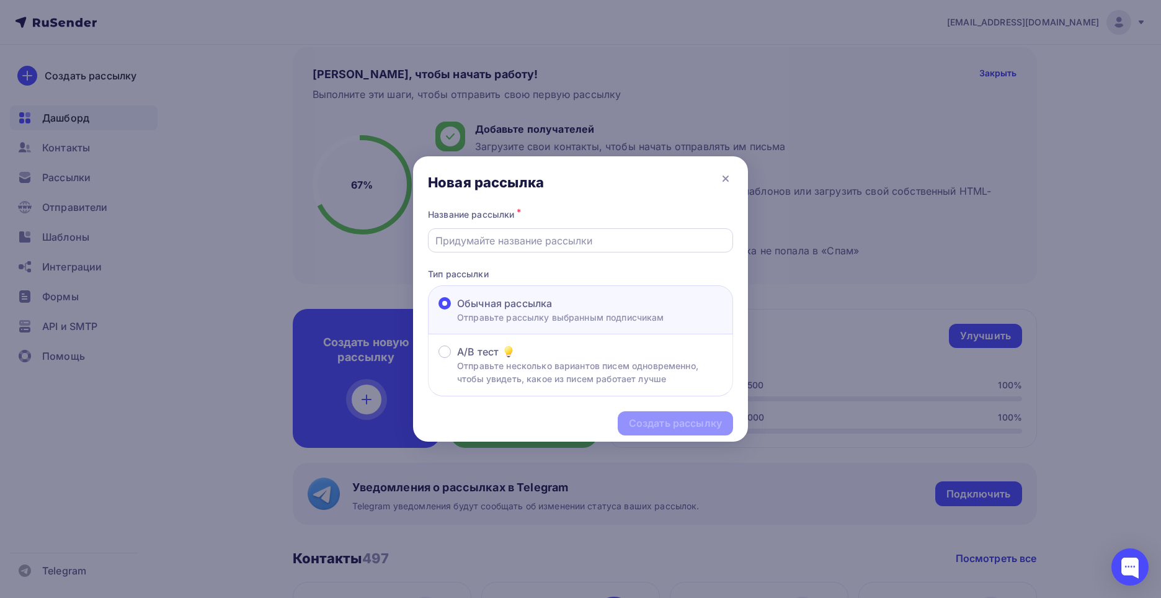
click at [497, 236] on input "text" at bounding box center [580, 240] width 291 height 15
type input "B"
type input "ИПС"
click at [679, 416] on div "Создать рассылку" at bounding box center [675, 423] width 115 height 24
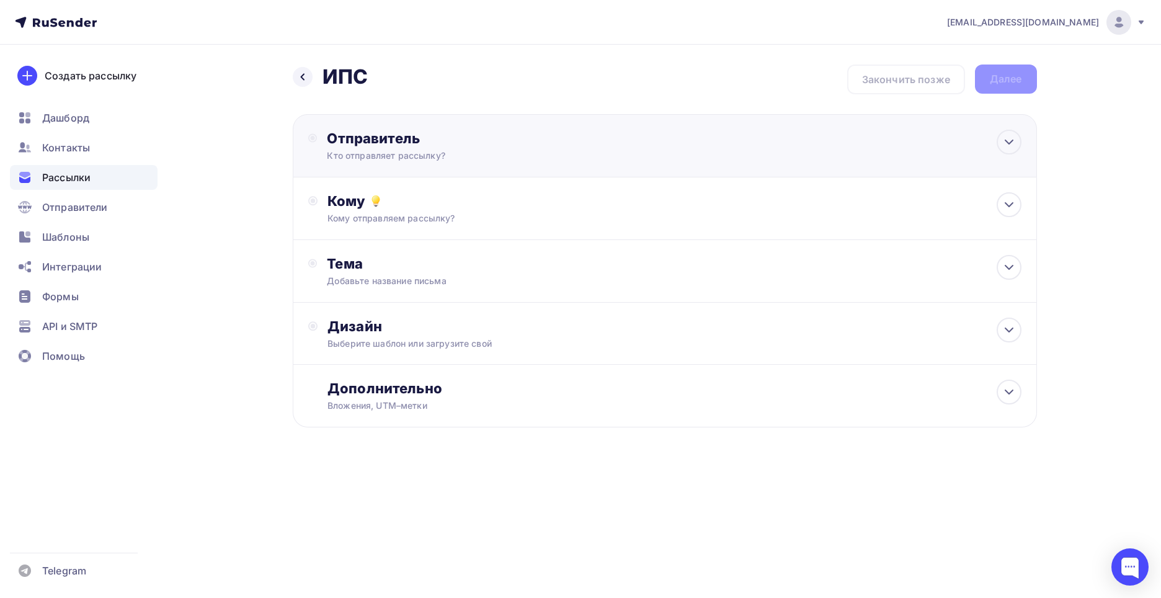
click at [414, 164] on div "Отправитель Кто отправляет рассылку? Email * Нет отправителей Добавить отправит…" at bounding box center [665, 145] width 744 height 63
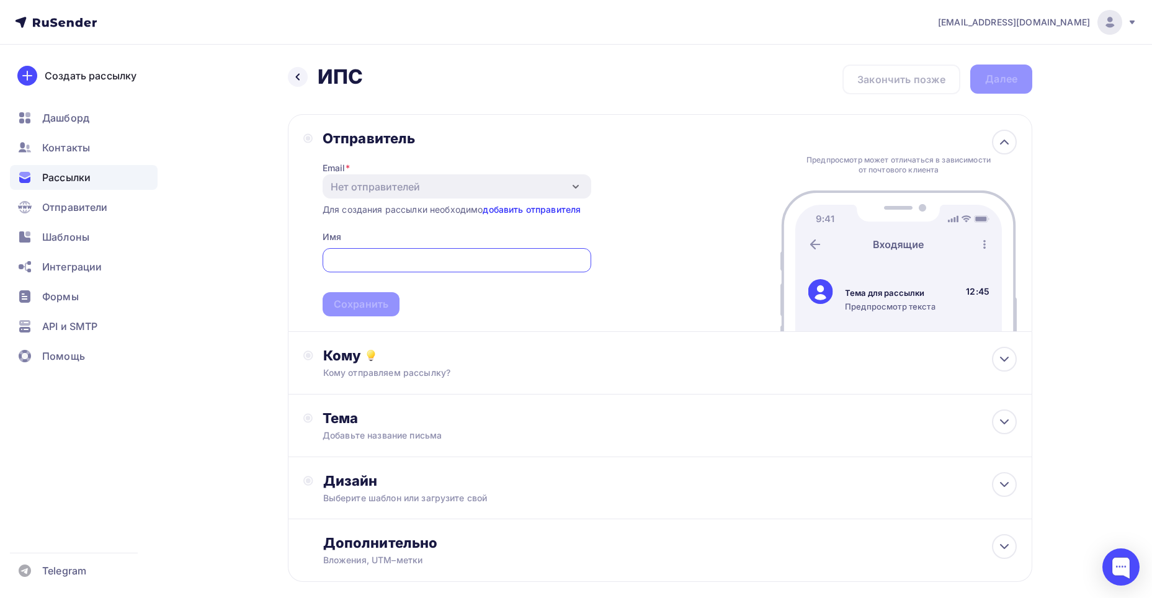
click at [518, 207] on link "добавить отправителя" at bounding box center [532, 209] width 98 height 11
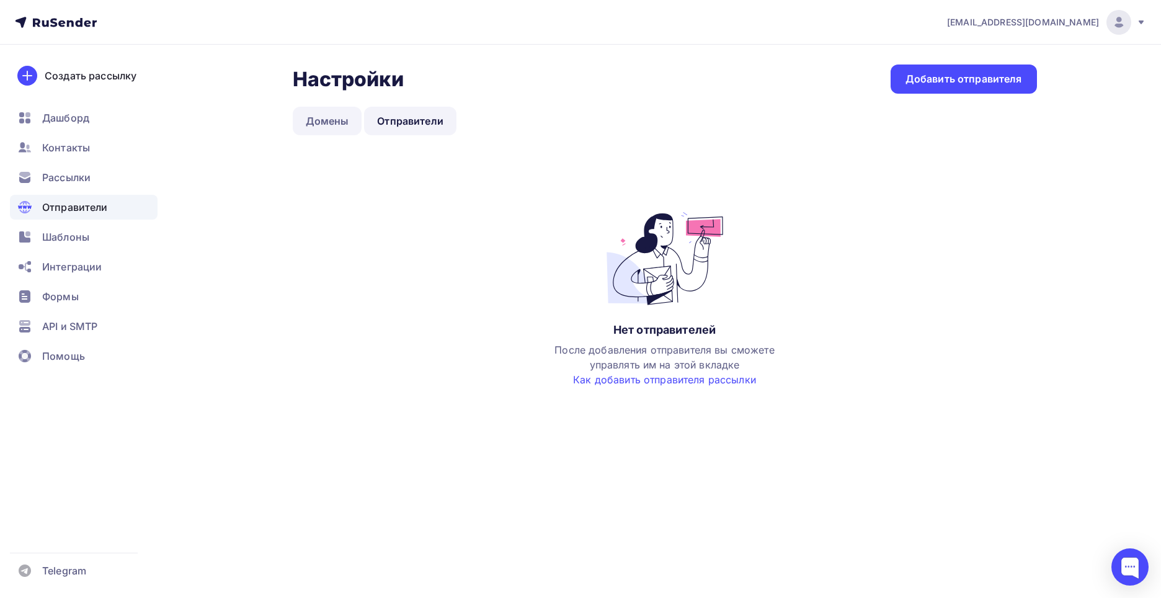
click at [334, 112] on link "Домены" at bounding box center [327, 121] width 69 height 29
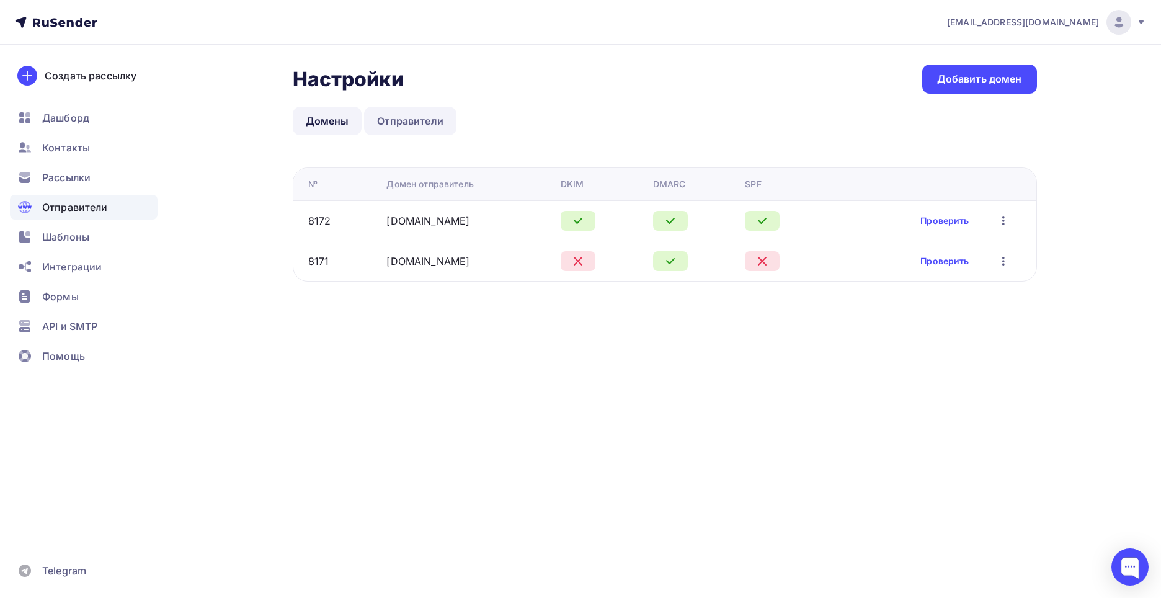
click at [398, 127] on link "Отправители" at bounding box center [410, 121] width 92 height 29
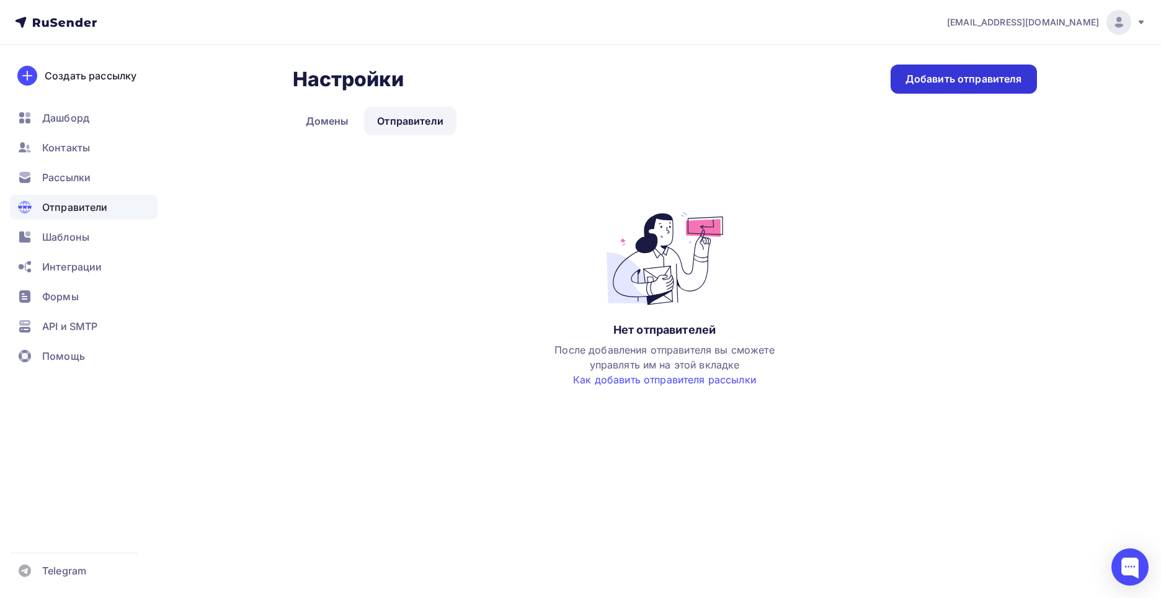
click at [971, 76] on div "Добавить отправителя" at bounding box center [964, 79] width 117 height 14
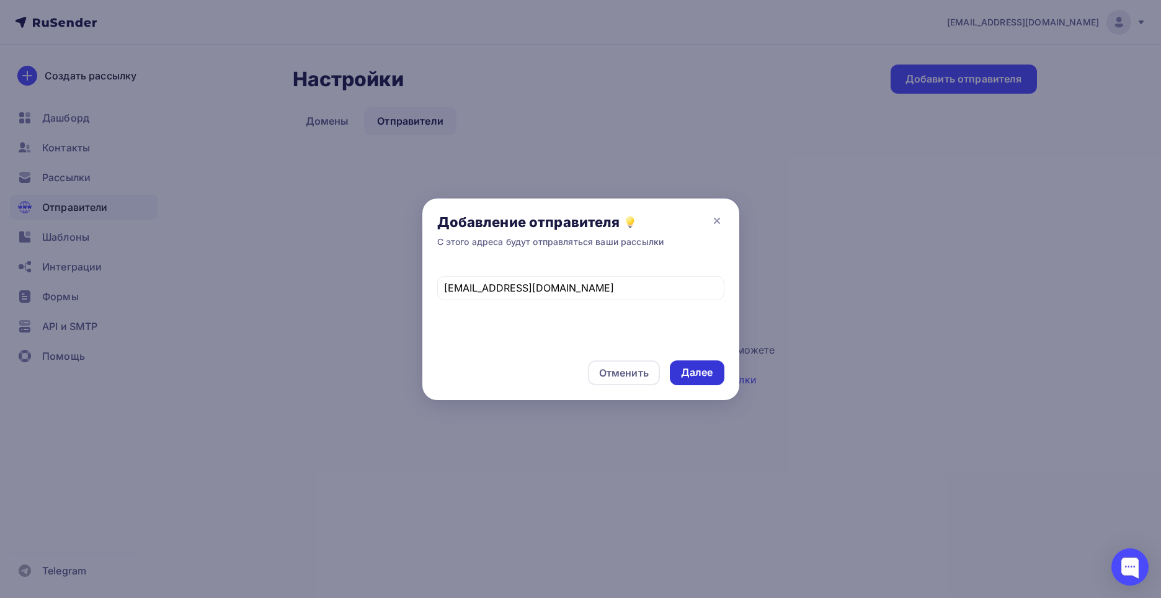
click at [695, 374] on div "Далее" at bounding box center [697, 372] width 32 height 14
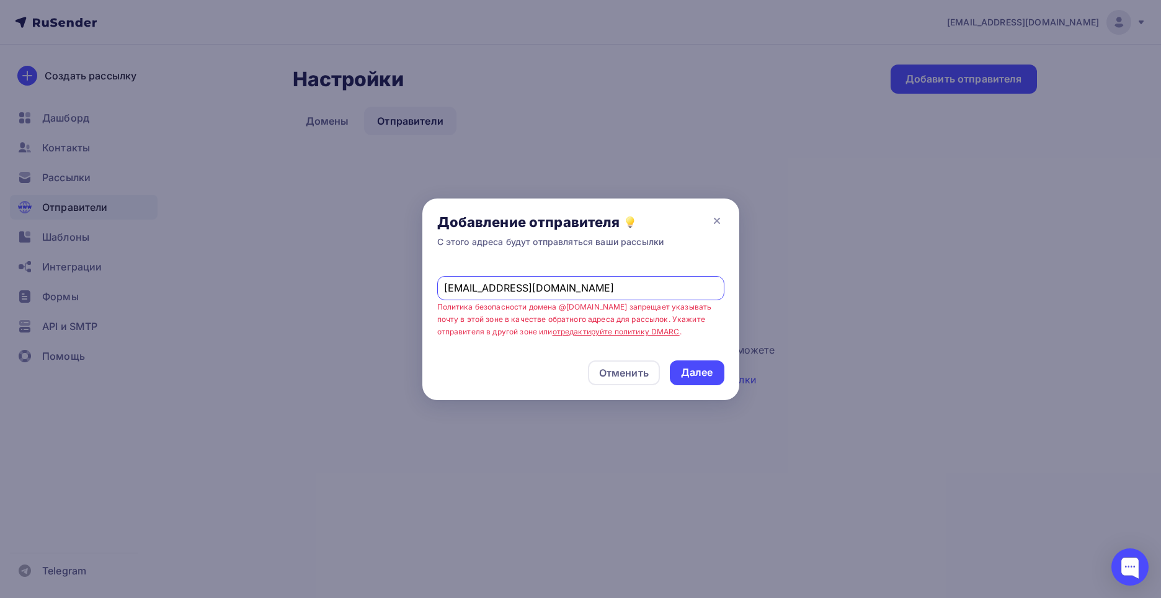
drag, startPoint x: 575, startPoint y: 290, endPoint x: 508, endPoint y: 292, distance: 67.0
click at [508, 292] on input "ionhim@mail.ru" at bounding box center [580, 287] width 273 height 15
click at [537, 303] on small "Политика безопасности домена @mail.ru запрещает указывать почту в этой зоне в к…" at bounding box center [574, 319] width 275 height 35
click at [519, 293] on input "ionhim@mail.ru" at bounding box center [580, 287] width 273 height 15
click at [519, 288] on input "ionhim@mail.ru" at bounding box center [580, 287] width 273 height 15
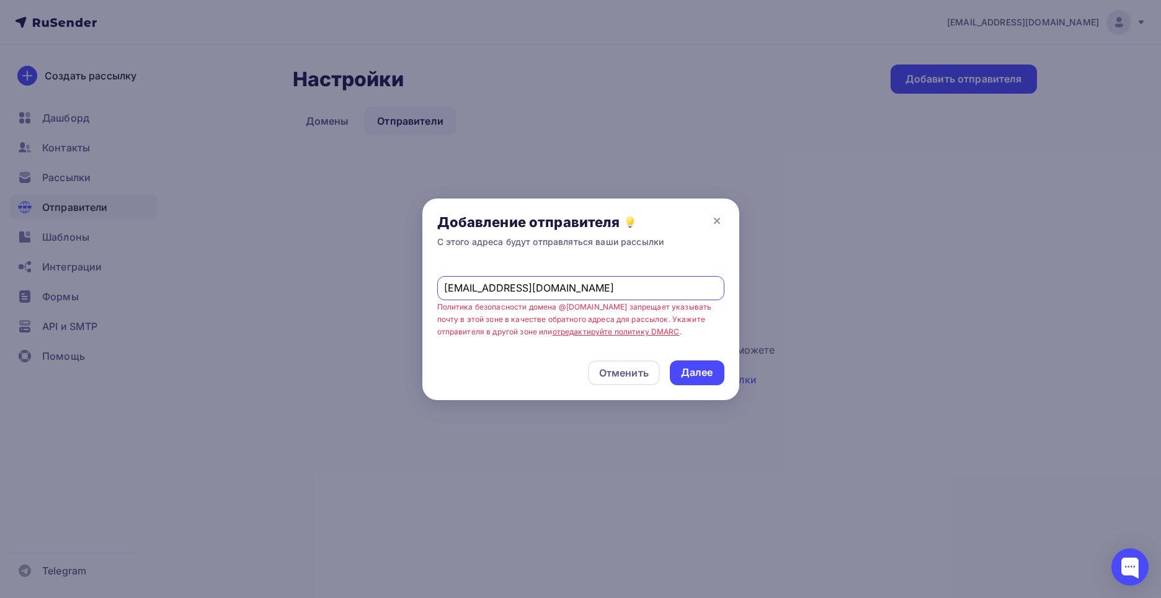
drag, startPoint x: 526, startPoint y: 283, endPoint x: 514, endPoint y: 288, distance: 13.4
click at [514, 288] on input "ionhim@mail.ru" at bounding box center [580, 287] width 273 height 15
drag, startPoint x: 474, startPoint y: 289, endPoint x: 436, endPoint y: 289, distance: 38.5
click at [436, 289] on div "ionhim@mail.ru Политика безопасности домена @mail.ru запрещает указывать почту …" at bounding box center [580, 304] width 317 height 82
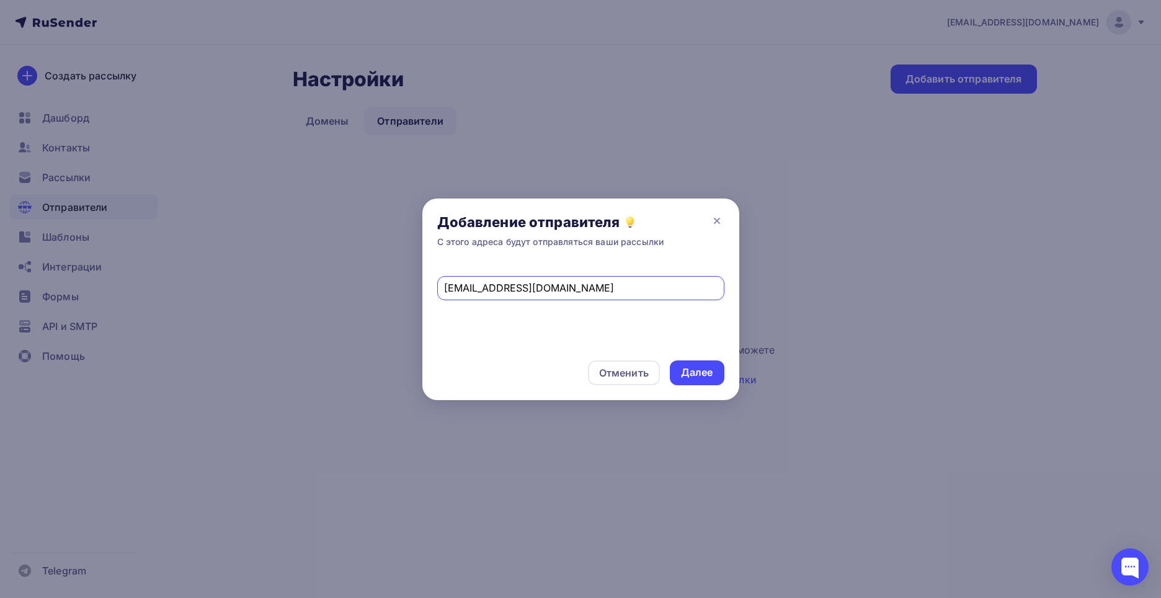
drag, startPoint x: 489, startPoint y: 287, endPoint x: 473, endPoint y: 293, distance: 16.7
click at [473, 293] on input "info@mail.ru" at bounding box center [580, 287] width 273 height 15
drag, startPoint x: 490, startPoint y: 289, endPoint x: 473, endPoint y: 294, distance: 17.5
click at [473, 294] on input "info@mail.ru" at bounding box center [580, 287] width 273 height 15
type input "info@ionhim.ru"
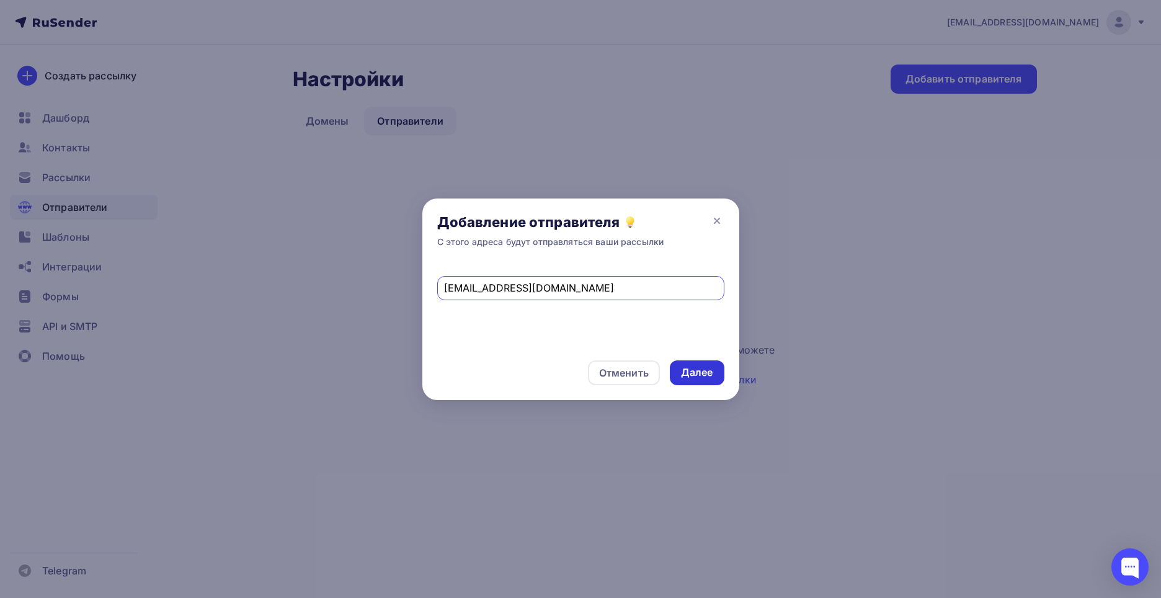
click at [711, 376] on div "Далее" at bounding box center [697, 372] width 32 height 14
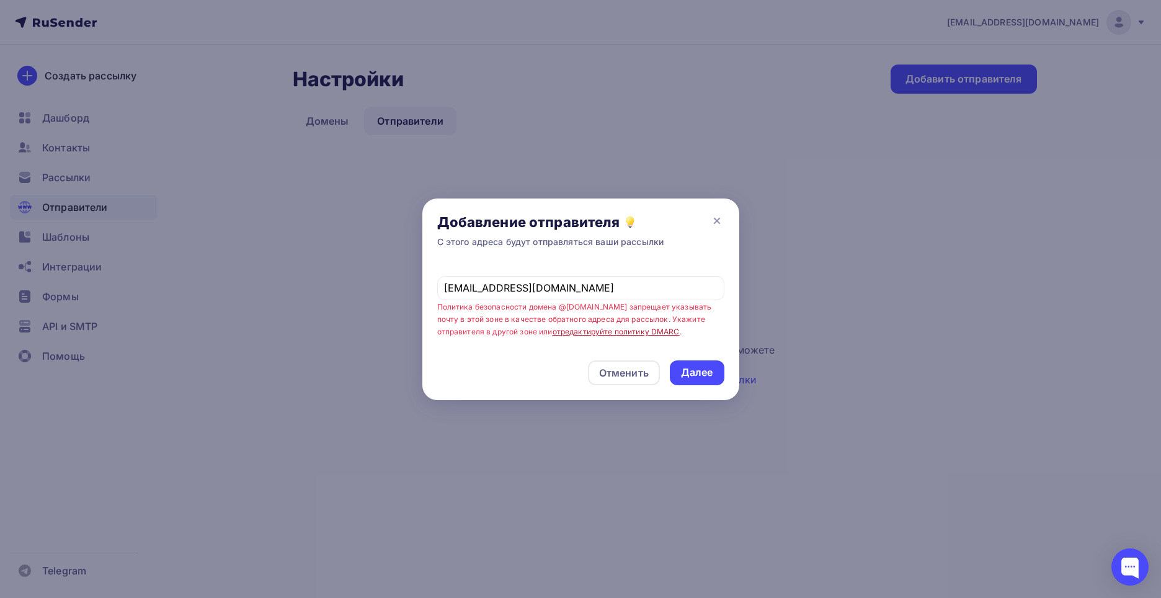
click at [555, 332] on link "отредактируйте политику DMARC" at bounding box center [616, 331] width 127 height 9
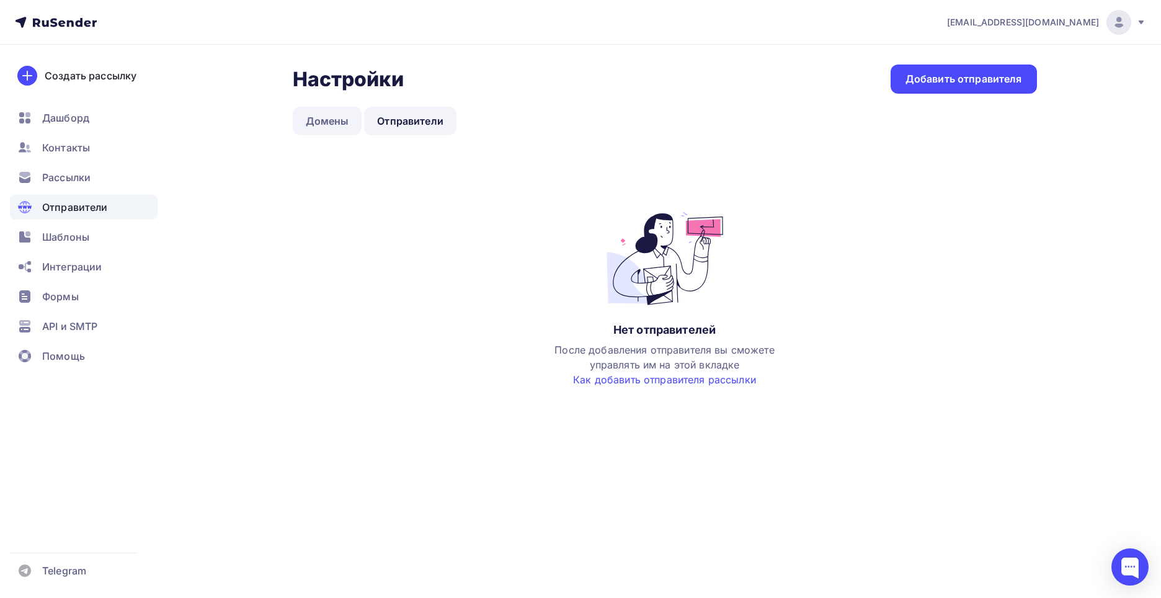
click at [324, 122] on link "Домены" at bounding box center [327, 121] width 69 height 29
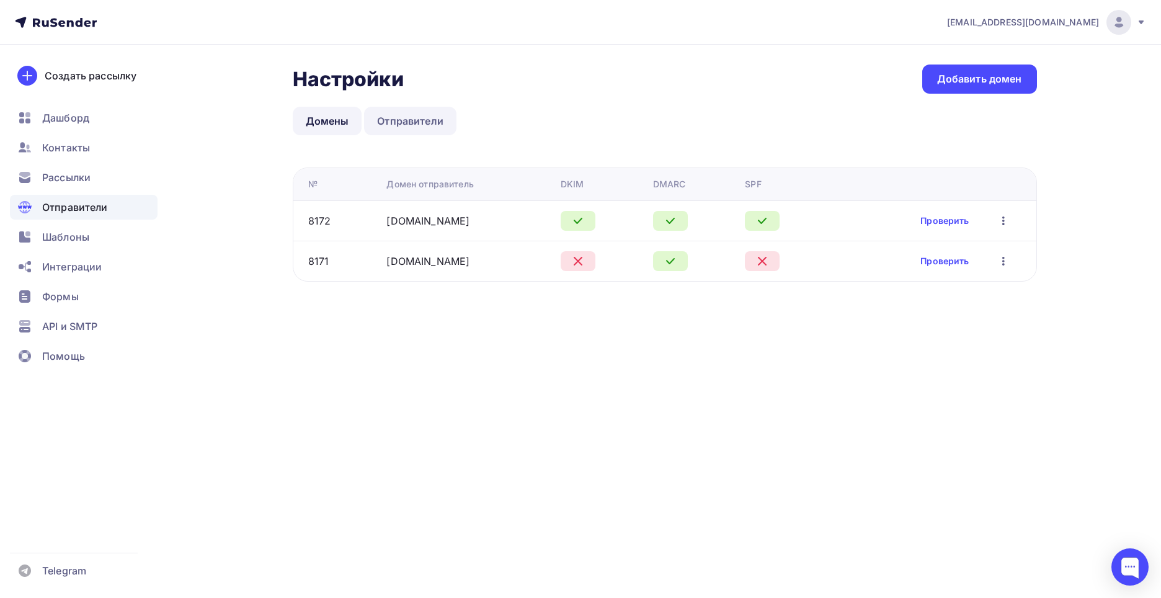
click at [393, 123] on link "Отправители" at bounding box center [410, 121] width 92 height 29
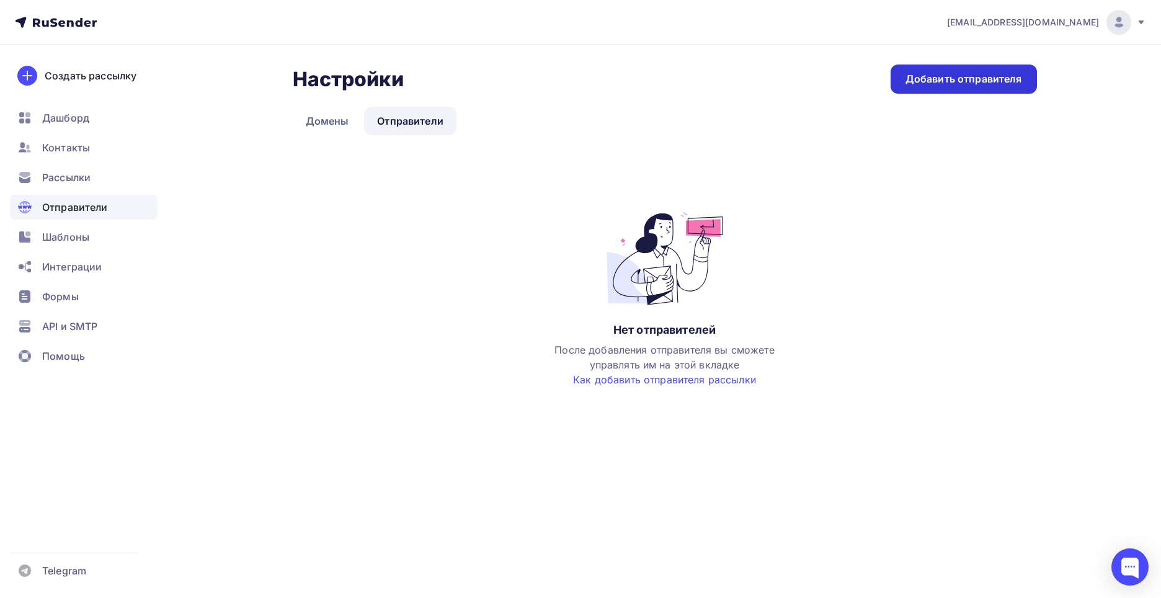
click at [980, 82] on div "Добавить отправителя" at bounding box center [964, 79] width 117 height 14
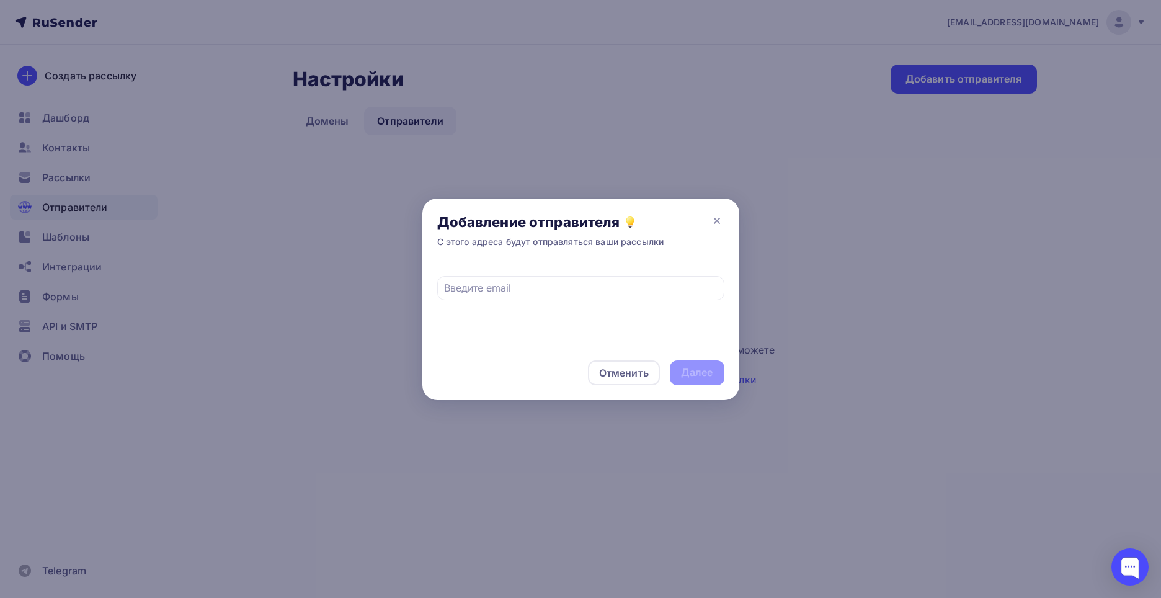
click at [770, 367] on div at bounding box center [580, 299] width 1161 height 598
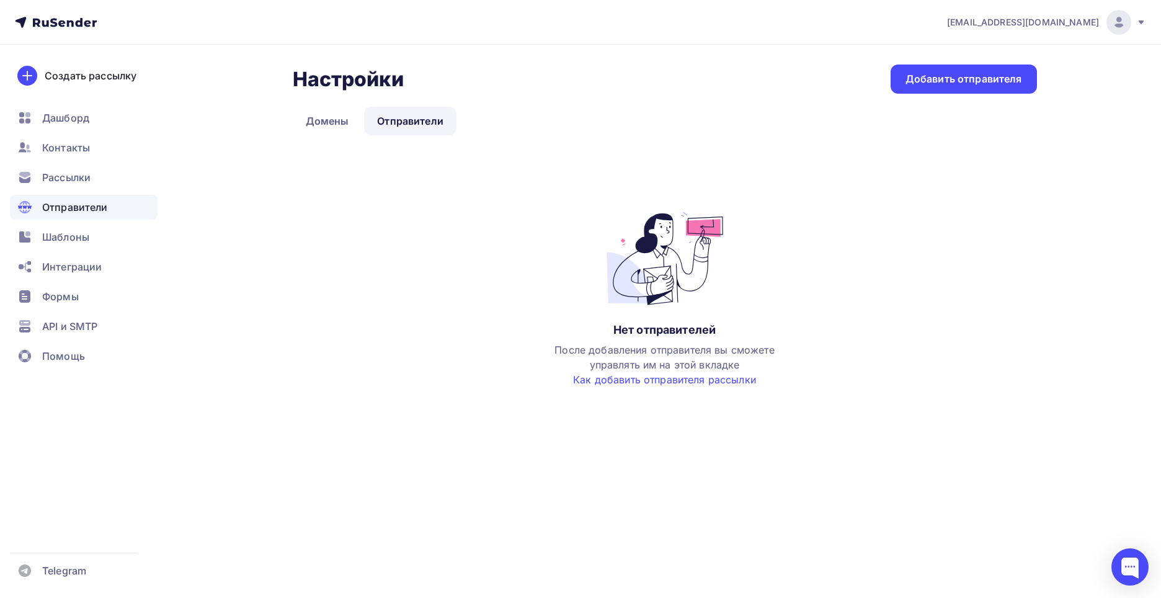
click at [682, 384] on link "Как добавить отправителя рассылки" at bounding box center [664, 379] width 183 height 12
click at [1018, 81] on div "Добавить отправителя" at bounding box center [964, 79] width 117 height 14
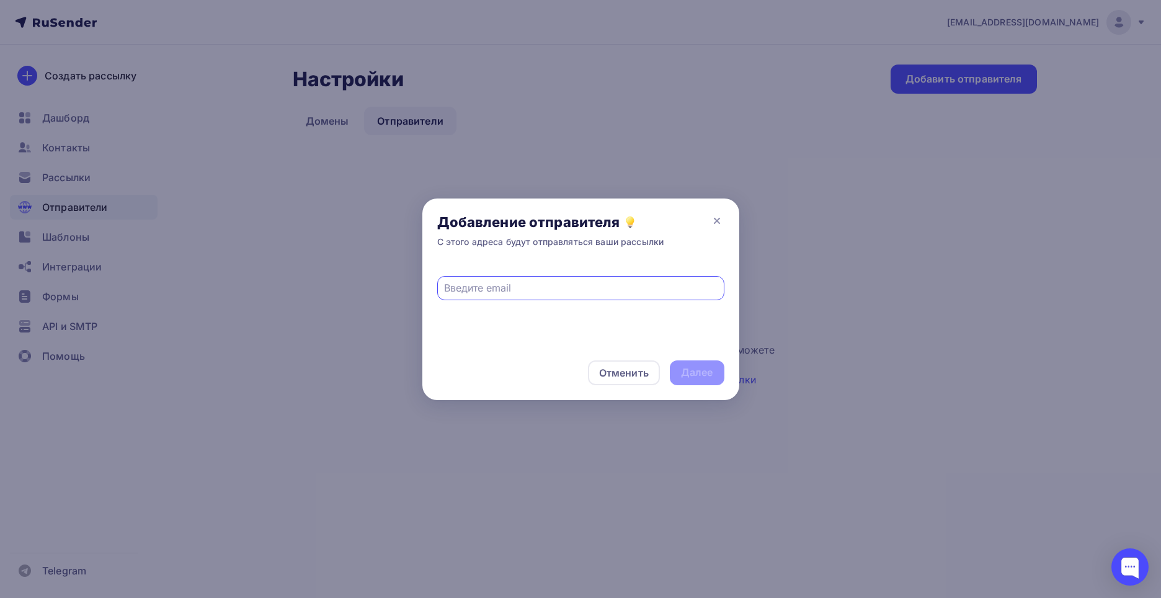
click at [537, 291] on input "text" at bounding box center [580, 287] width 273 height 15
type input "ionhim@mail.com"
click at [699, 376] on div "Далее" at bounding box center [697, 372] width 32 height 14
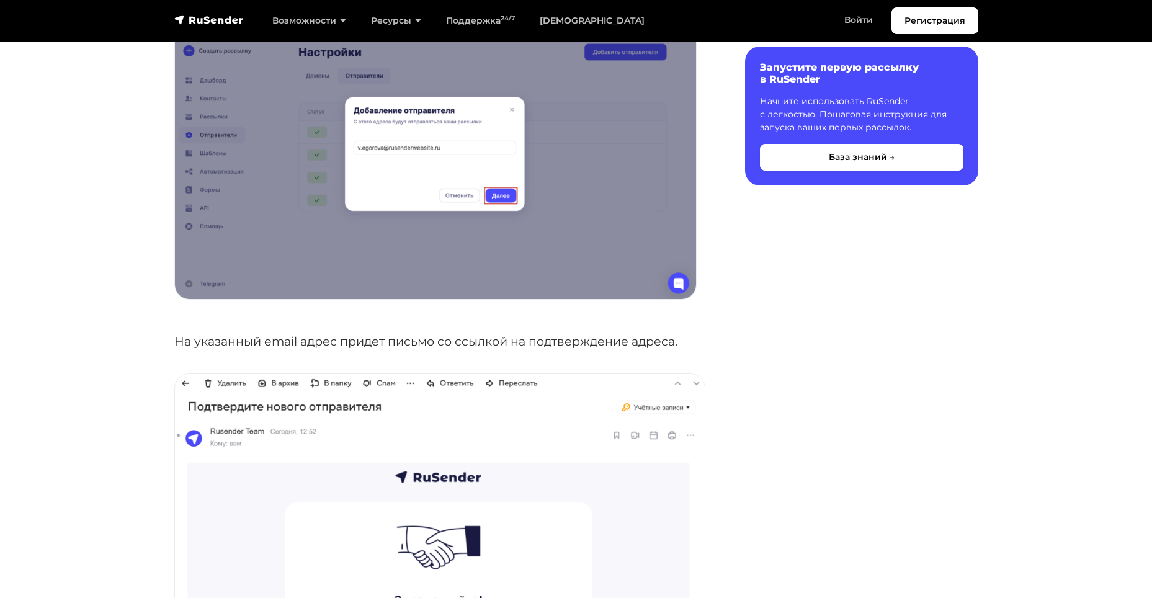
scroll to position [806, 0]
